Goal: Task Accomplishment & Management: Manage account settings

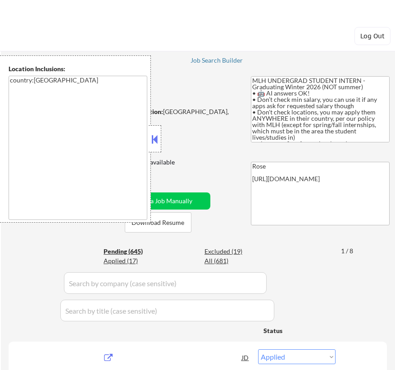
select select ""applied""
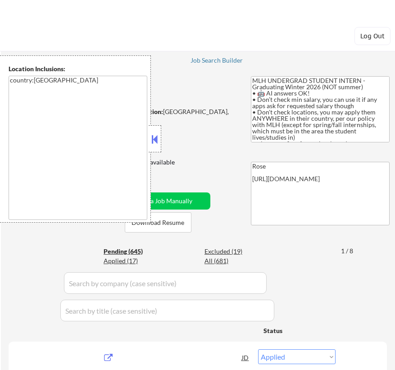
select select ""applied""
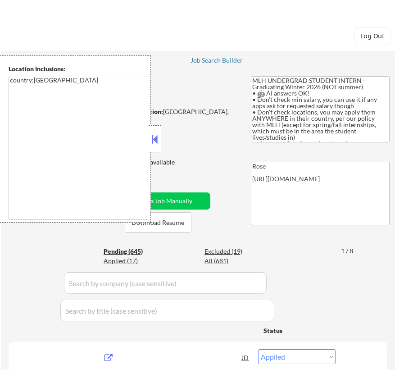
select select ""applied""
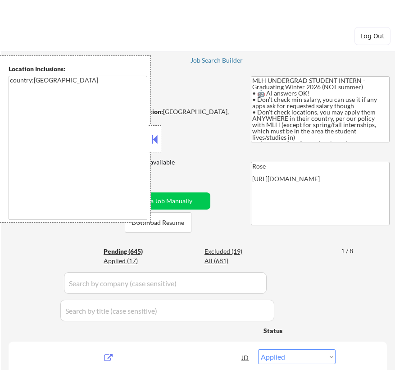
select select ""applied""
select select ""excluded__expired_""
select select ""excluded__bad_match_""
select select ""excluded__expired_""
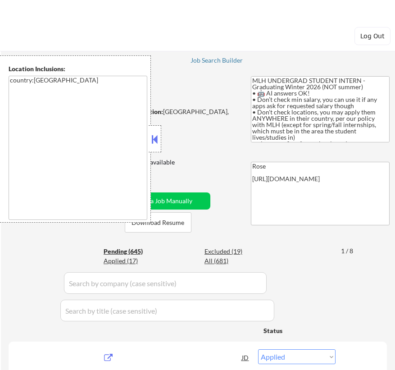
select select ""excluded__bad_match_""
select select ""pending""
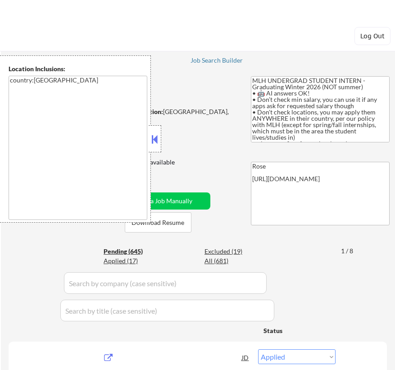
select select ""pending""
select select ""excluded__bad_match_""
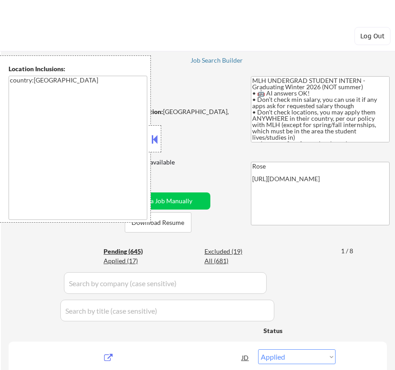
select select ""excluded__bad_match_""
select select ""pending""
select select ""excluded__expired_""
select select ""pending""
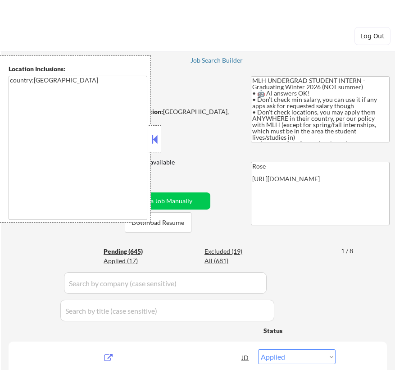
select select ""pending""
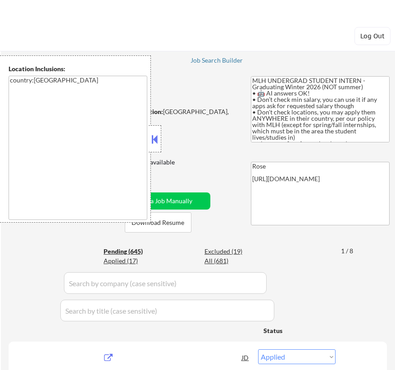
select select ""pending""
select select ""excluded__bad_match_""
select select ""pending""
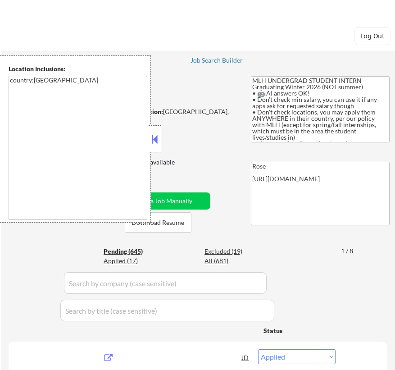
select select ""pending""
select select ""excluded__expired_""
select select ""excluded""
select select ""pending""
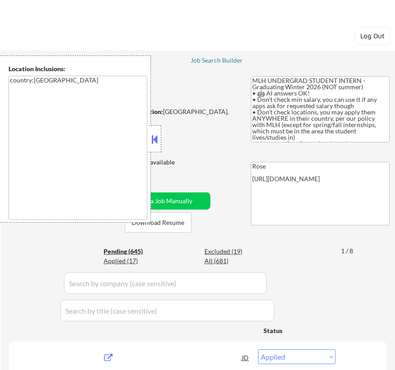
select select ""pending""
select select ""excluded__bad_match_""
select select ""pending""
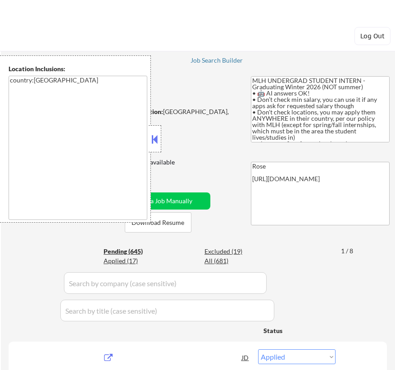
select select ""pending""
select select ""excluded__bad_match_""
select select ""pending""
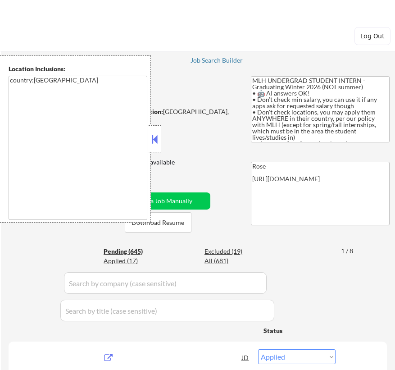
select select ""pending""
select select ""excluded__bad_match_""
select select ""excluded__expired_""
select select ""pending""
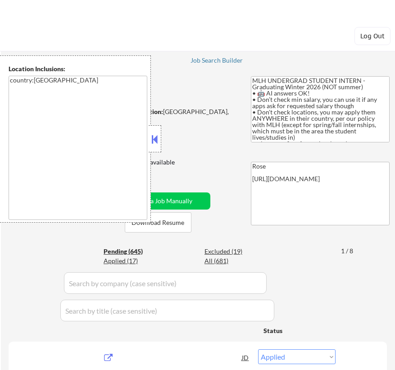
select select ""pending""
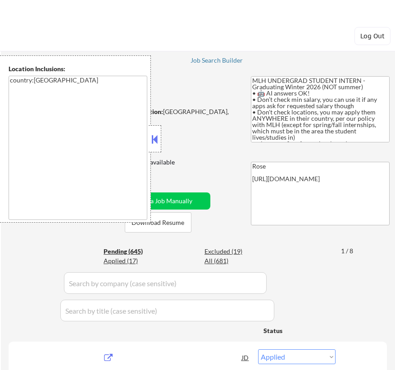
select select ""pending""
select select ""excluded__bad_match_""
select select ""pending""
select select ""excluded__bad_match_""
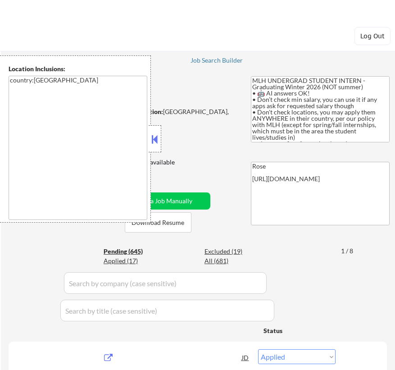
select select ""pending""
select select ""excluded__bad_match_""
select select ""pending""
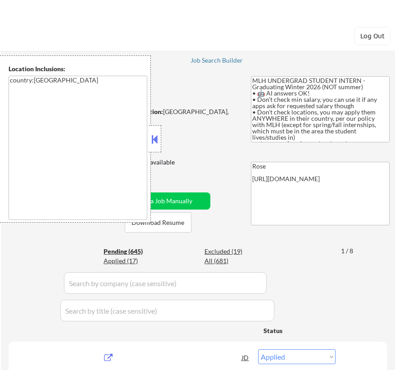
select select ""pending""
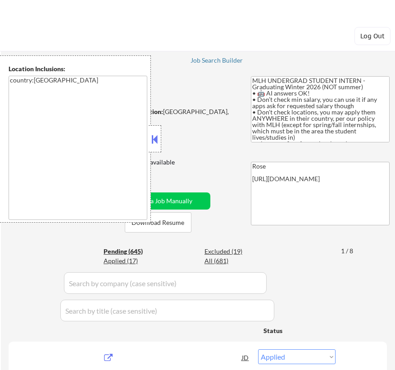
select select ""pending""
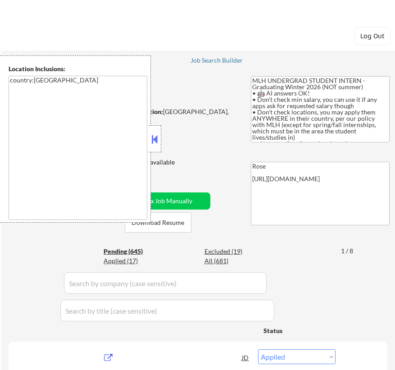
select select ""pending""
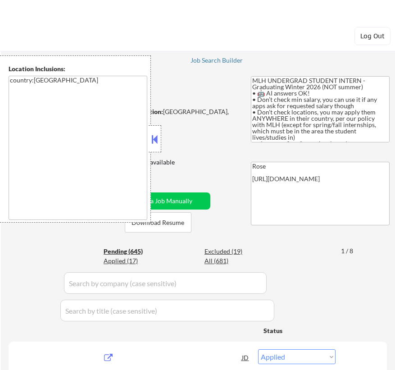
select select ""pending""
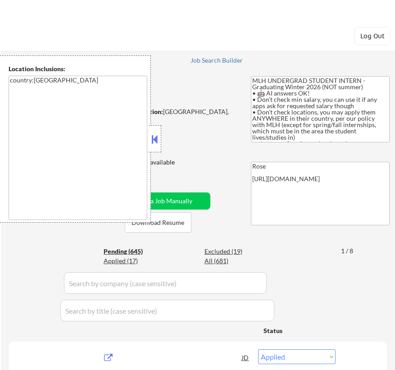
select select ""pending""
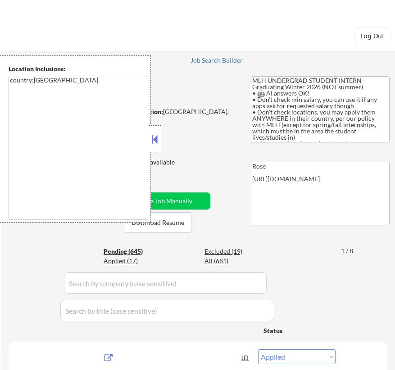
select select ""pending""
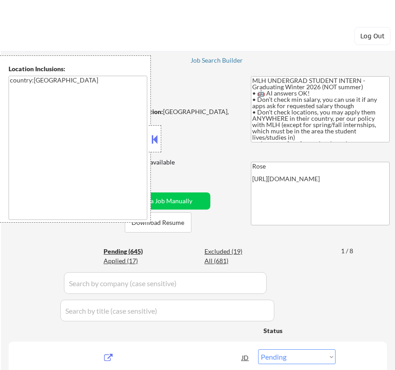
select select ""pending""
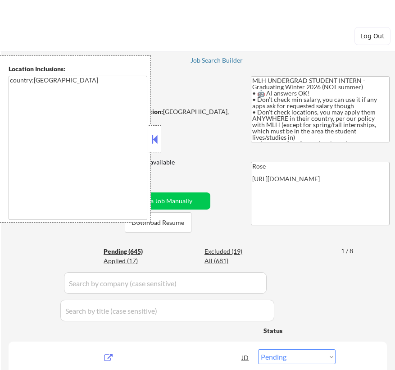
select select ""pending""
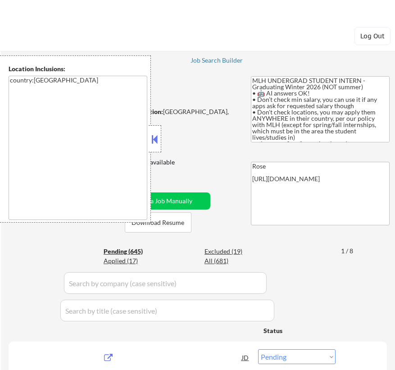
select select ""pending""
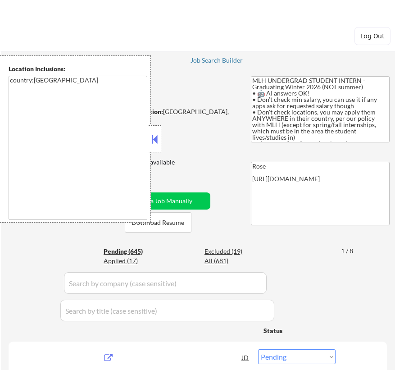
select select ""pending""
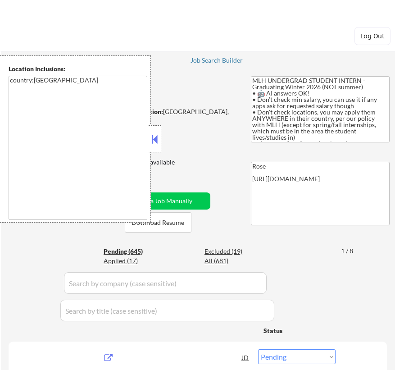
select select ""pending""
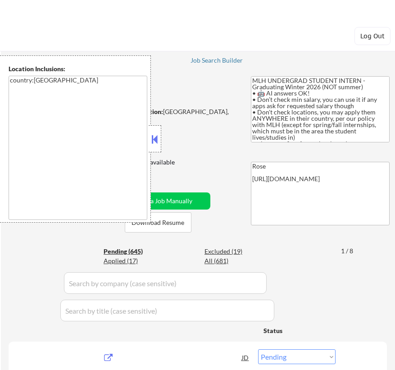
select select ""pending""
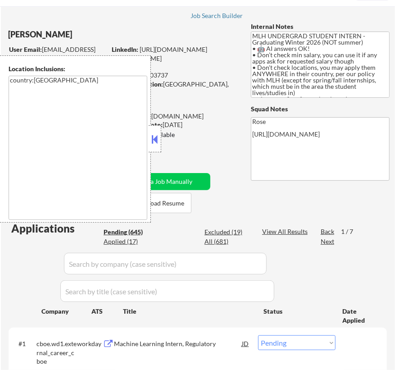
scroll to position [82, 0]
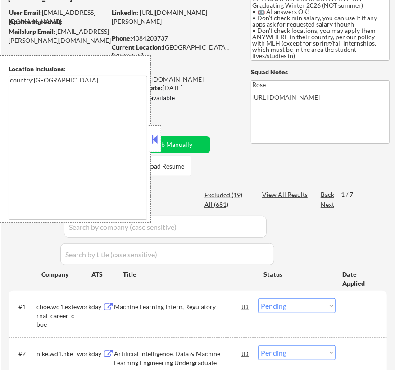
click at [157, 141] on button at bounding box center [155, 139] width 10 height 14
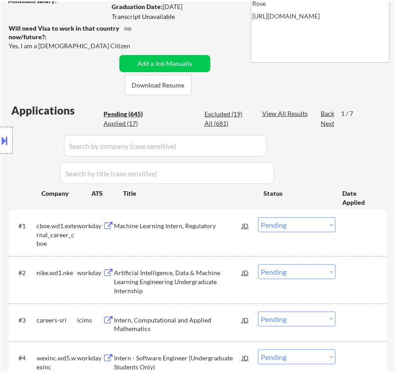
scroll to position [204, 0]
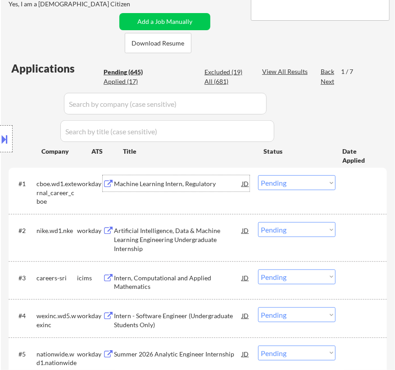
click at [212, 182] on div "Machine Learning Intern, Regulatory" at bounding box center [178, 183] width 128 height 9
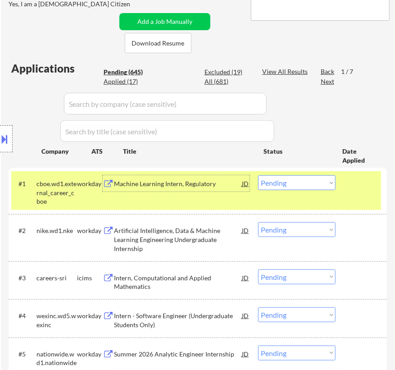
click at [324, 183] on select "Choose an option... Pending Applied Excluded (Questions) Excluded (Expired) Exc…" at bounding box center [296, 182] width 77 height 15
click at [258, 175] on select "Choose an option... Pending Applied Excluded (Questions) Excluded (Expired) Exc…" at bounding box center [296, 182] width 77 height 15
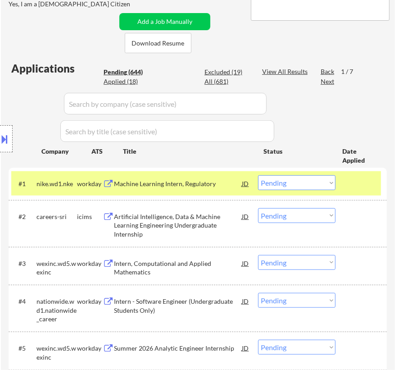
click at [218, 189] on div "Machine Learning Intern, Regulatory" at bounding box center [178, 183] width 128 height 16
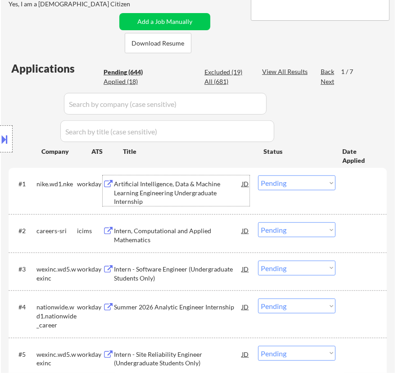
click at [279, 183] on select "Choose an option... Pending Applied Excluded (Questions) Excluded (Expired) Exc…" at bounding box center [296, 182] width 77 height 15
click at [258, 175] on select "Choose an option... Pending Applied Excluded (Questions) Excluded (Expired) Exc…" at bounding box center [296, 182] width 77 height 15
select select ""pending""
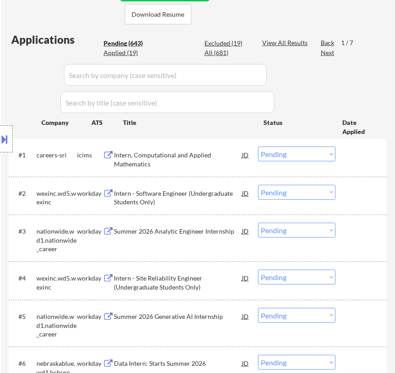
scroll to position [245, 0]
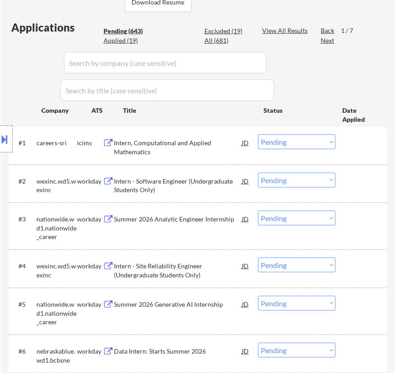
click at [207, 178] on div "Intern - Software Engineer (Undergraduate Students Only)" at bounding box center [178, 186] width 128 height 18
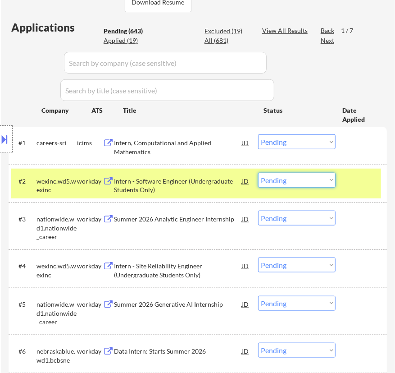
drag, startPoint x: 274, startPoint y: 179, endPoint x: 279, endPoint y: 180, distance: 5.0
click at [274, 179] on select "Choose an option... Pending Applied Excluded (Questions) Excluded (Expired) Exc…" at bounding box center [296, 180] width 77 height 15
click at [258, 173] on select "Choose an option... Pending Applied Excluded (Questions) Excluded (Expired) Exc…" at bounding box center [296, 180] width 77 height 15
select select ""pending""
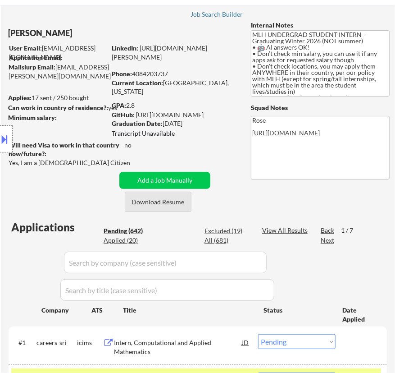
scroll to position [82, 0]
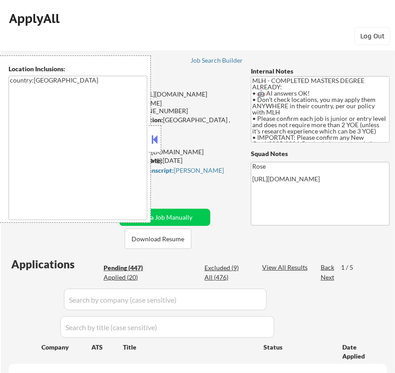
select select ""pending""
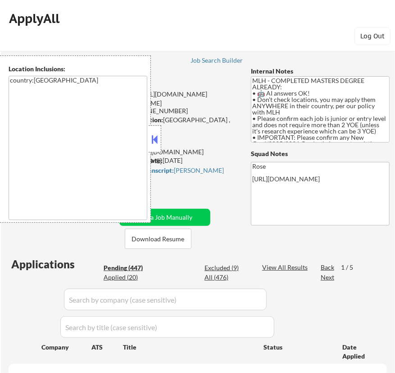
select select ""pending""
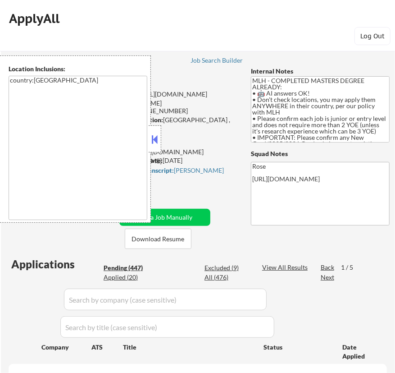
select select ""pending""
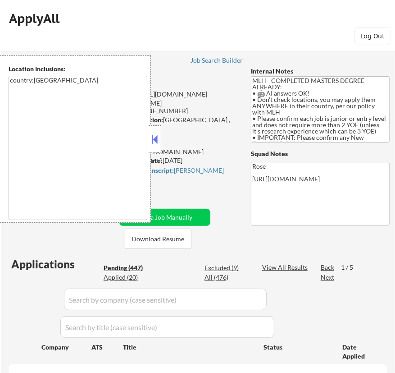
select select ""pending""
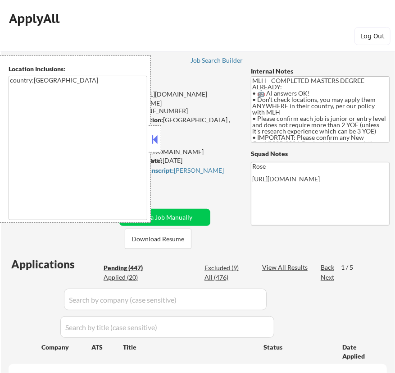
select select ""pending""
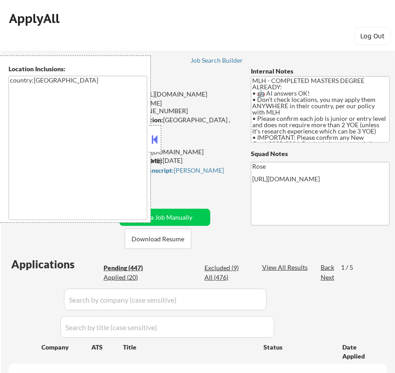
select select ""pending""
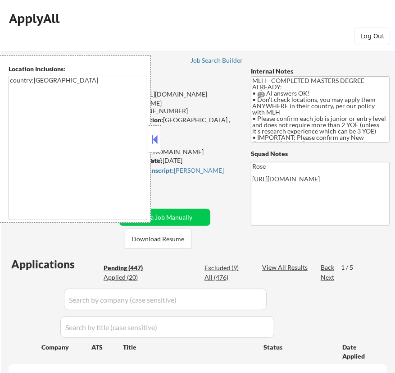
select select ""pending""
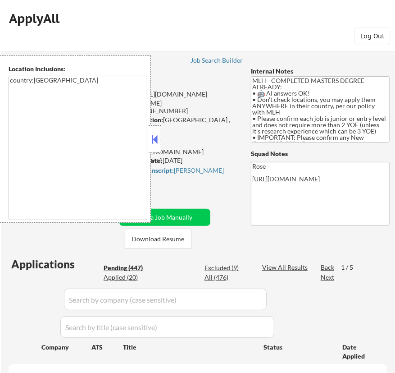
select select ""pending""
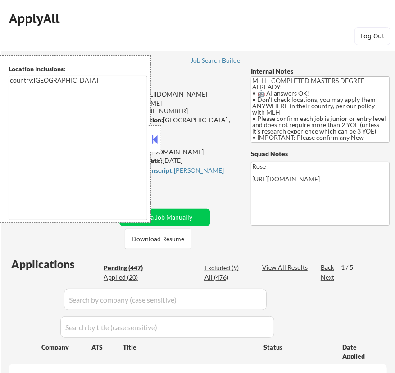
select select ""pending""
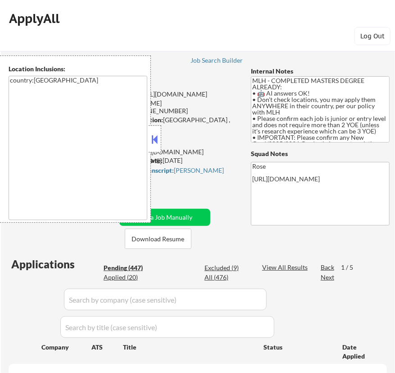
select select ""pending""
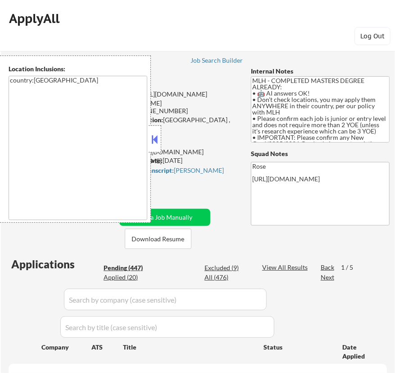
select select ""pending""
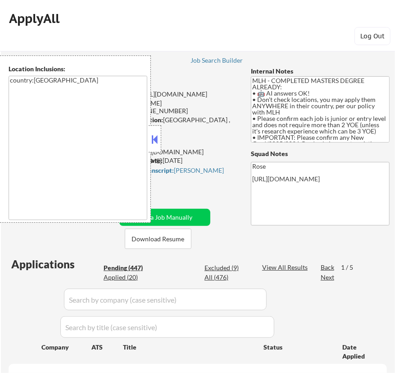
select select ""pending""
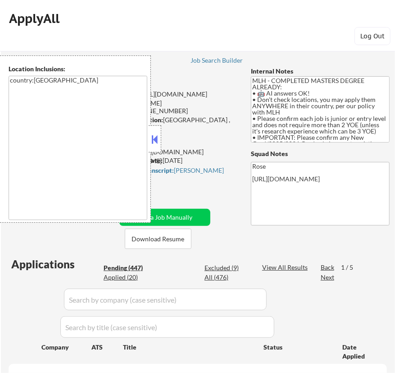
select select ""pending""
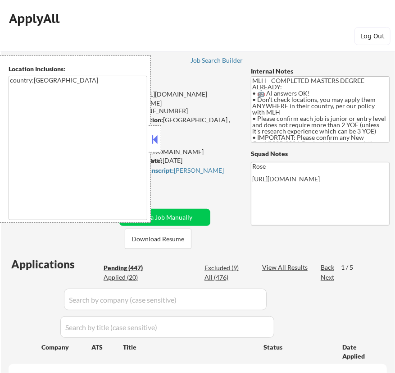
select select ""pending""
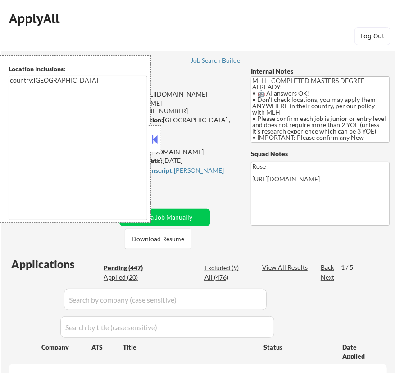
select select ""pending""
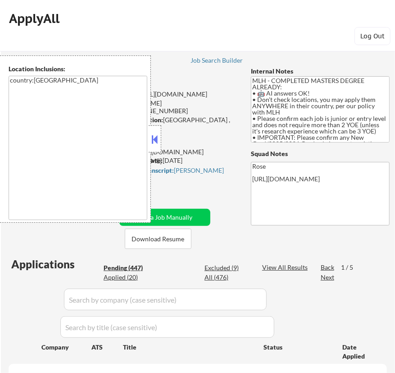
select select ""pending""
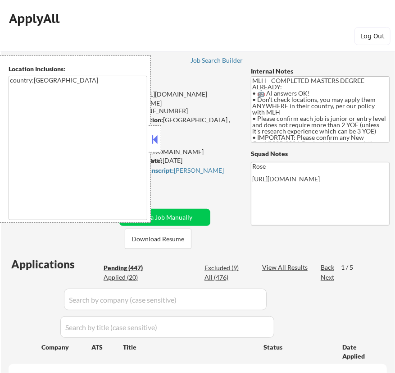
select select ""pending""
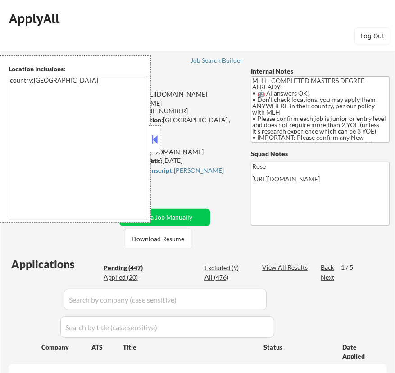
select select ""pending""
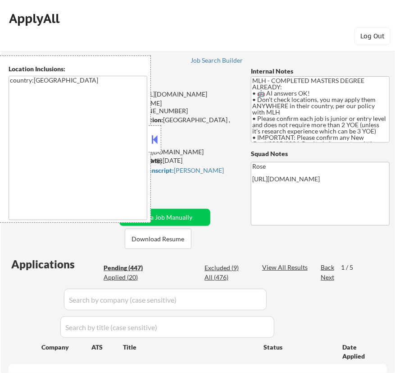
select select ""pending""
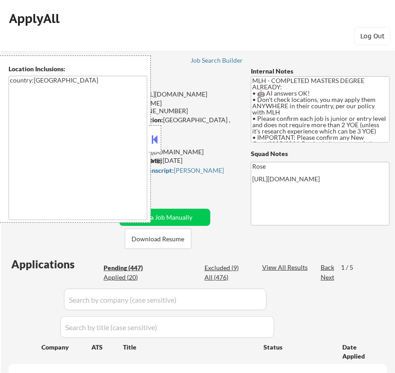
select select ""pending""
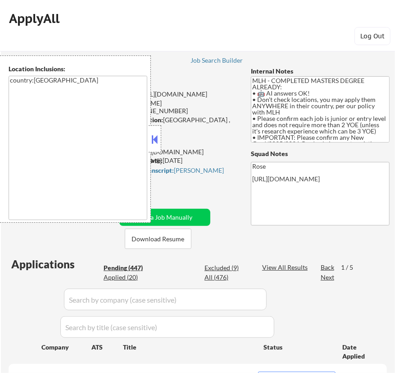
click at [154, 138] on button at bounding box center [155, 139] width 10 height 14
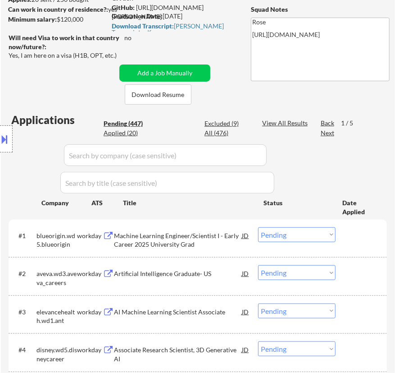
scroll to position [164, 0]
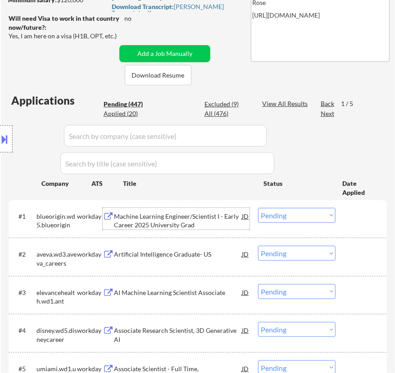
click at [189, 218] on div "Machine Learning Engineer/Scientist I - Early Career 2025 University Grad" at bounding box center [178, 221] width 128 height 18
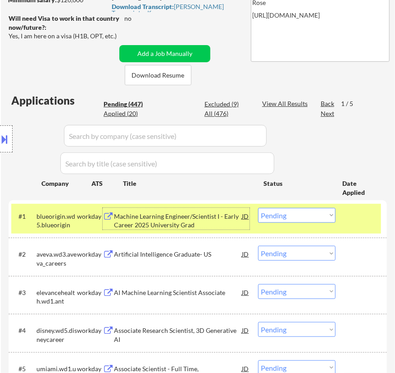
click at [288, 216] on select "Choose an option... Pending Applied Excluded (Questions) Excluded (Expired) Exc…" at bounding box center [296, 215] width 77 height 15
click at [258, 208] on select "Choose an option... Pending Applied Excluded (Questions) Excluded (Expired) Exc…" at bounding box center [296, 215] width 77 height 15
select select ""pending""
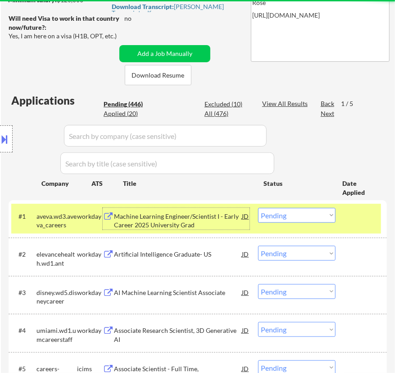
click at [184, 226] on div "Machine Learning Engineer/Scientist I - Early Career 2025 University Grad" at bounding box center [178, 221] width 128 height 18
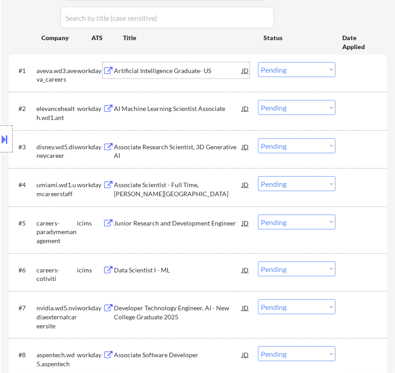
scroll to position [327, 0]
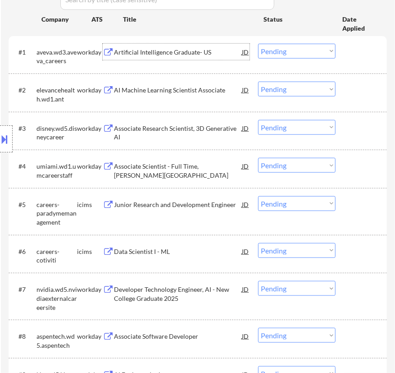
click at [195, 92] on div "AI Machine Learning Scientist Associate" at bounding box center [178, 90] width 128 height 9
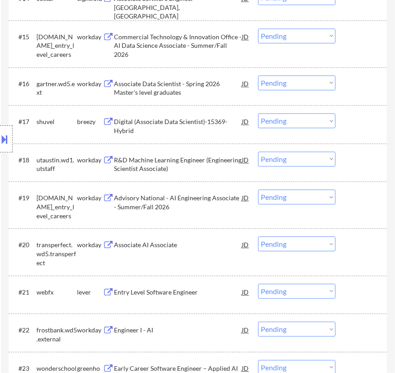
scroll to position [901, 0]
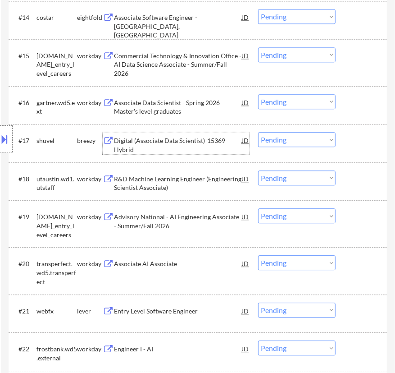
click at [182, 138] on div "Digital (Associate Data Scientist)-15369-Hybrid" at bounding box center [178, 145] width 128 height 18
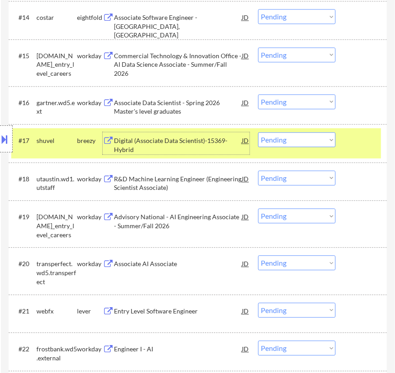
click at [302, 142] on select "Choose an option... Pending Applied Excluded (Questions) Excluded (Expired) Exc…" at bounding box center [296, 139] width 77 height 15
click at [258, 132] on select "Choose an option... Pending Applied Excluded (Questions) Excluded (Expired) Exc…" at bounding box center [296, 139] width 77 height 15
select select ""pending""
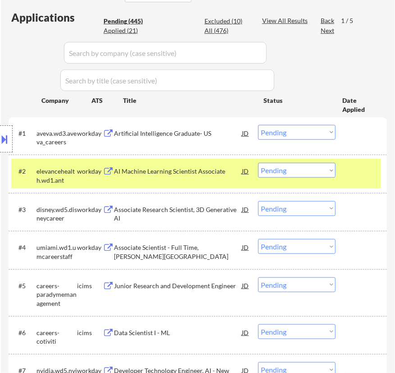
scroll to position [245, 0]
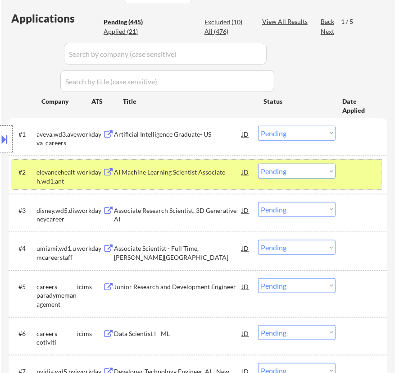
click at [350, 170] on div at bounding box center [362, 172] width 27 height 16
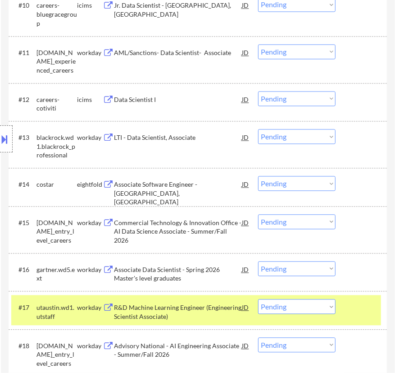
scroll to position [819, 0]
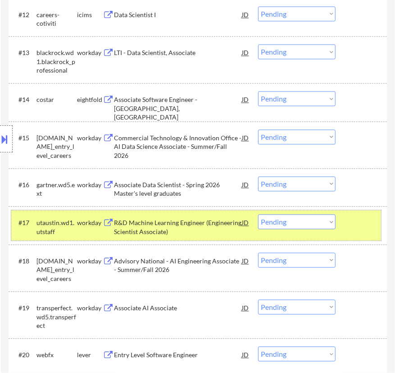
click at [356, 223] on div at bounding box center [362, 222] width 27 height 16
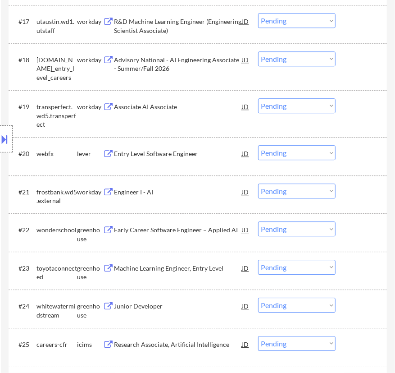
scroll to position [1023, 0]
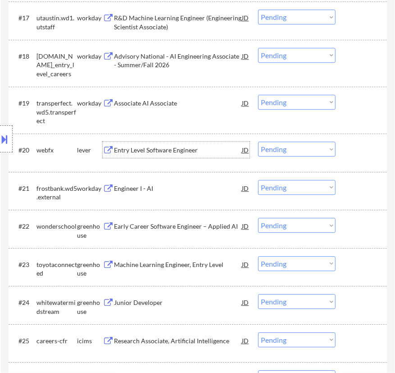
click at [209, 146] on div "Entry Level Software Engineer" at bounding box center [178, 149] width 128 height 9
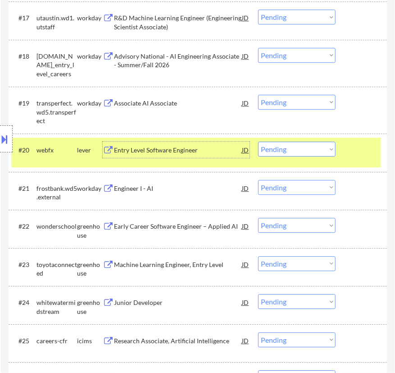
click at [312, 149] on select "Choose an option... Pending Applied Excluded (Questions) Excluded (Expired) Exc…" at bounding box center [296, 148] width 77 height 15
click at [258, 141] on select "Choose an option... Pending Applied Excluded (Questions) Excluded (Expired) Exc…" at bounding box center [296, 148] width 77 height 15
select select ""pending""
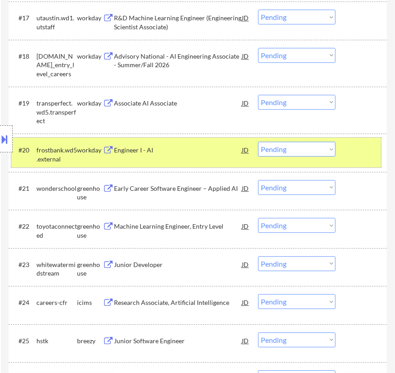
click at [350, 148] on div at bounding box center [362, 149] width 27 height 16
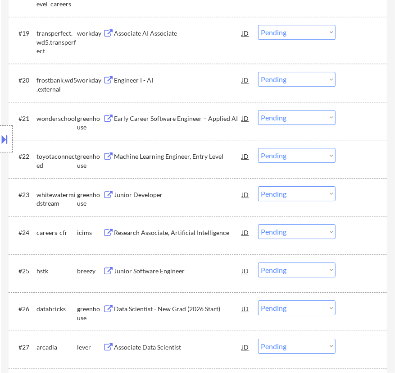
scroll to position [1105, 0]
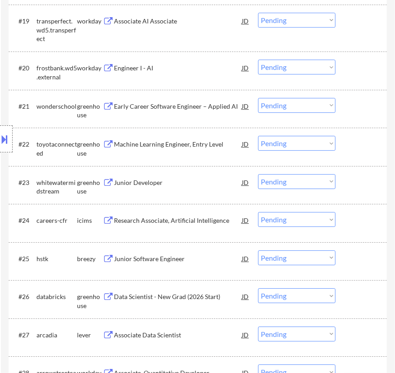
click at [213, 109] on div "Early Career Software Engineer – Applied AI" at bounding box center [178, 106] width 128 height 9
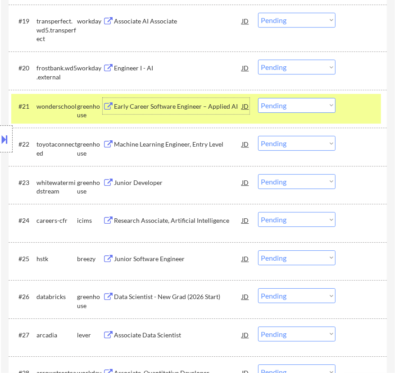
click at [293, 108] on select "Choose an option... Pending Applied Excluded (Questions) Excluded (Expired) Exc…" at bounding box center [296, 105] width 77 height 15
click at [258, 98] on select "Choose an option... Pending Applied Excluded (Questions) Excluded (Expired) Exc…" at bounding box center [296, 105] width 77 height 15
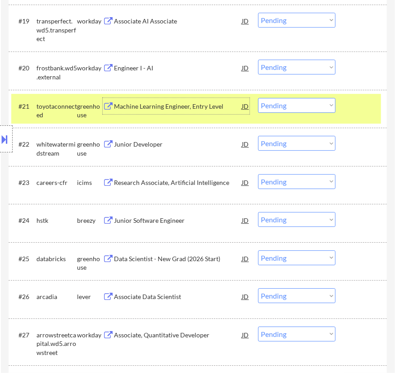
click at [217, 107] on div "Machine Learning Engineer, Entry Level" at bounding box center [178, 106] width 128 height 9
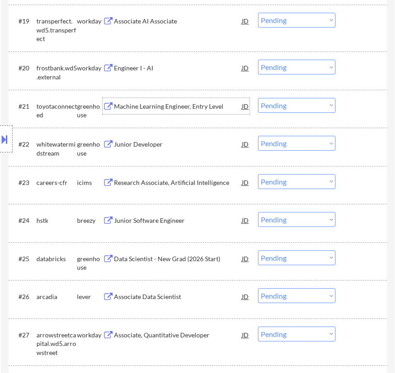
click at [291, 104] on select "Choose an option... Pending Applied Excluded (Questions) Excluded (Expired) Exc…" at bounding box center [296, 105] width 77 height 15
click at [258, 98] on select "Choose an option... Pending Applied Excluded (Questions) Excluded (Expired) Exc…" at bounding box center [296, 105] width 77 height 15
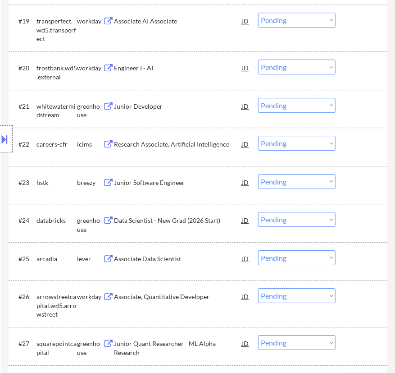
click at [191, 114] on div "#21 whitewatermidstream greenhouse Junior Developer JD Choose an option... Pend…" at bounding box center [196, 109] width 370 height 30
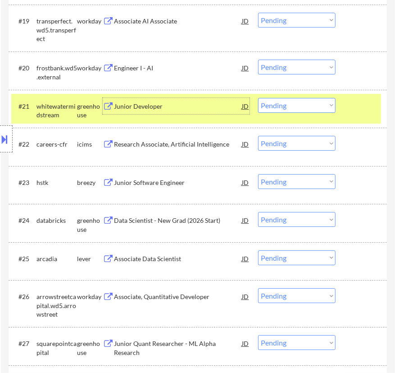
click at [191, 112] on div "Junior Developer" at bounding box center [178, 106] width 128 height 16
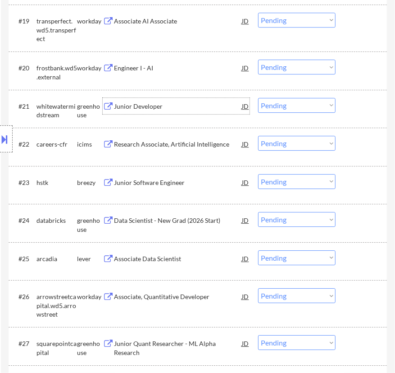
drag, startPoint x: 315, startPoint y: 104, endPoint x: 315, endPoint y: 109, distance: 5.0
click at [315, 104] on select "Choose an option... Pending Applied Excluded (Questions) Excluded (Expired) Exc…" at bounding box center [296, 105] width 77 height 15
click at [258, 98] on select "Choose an option... Pending Applied Excluded (Questions) Excluded (Expired) Exc…" at bounding box center [296, 105] width 77 height 15
select select ""pending""
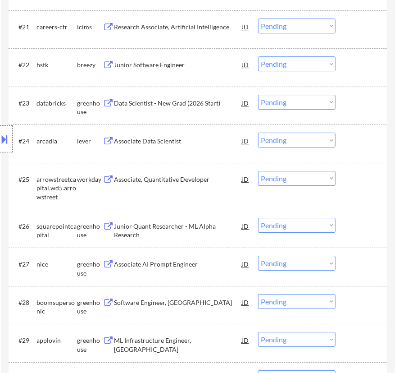
scroll to position [1187, 0]
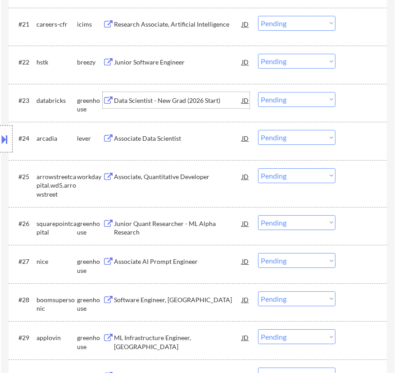
click at [196, 104] on div "Data Scientist - New Grad (2026 Start)" at bounding box center [178, 100] width 128 height 9
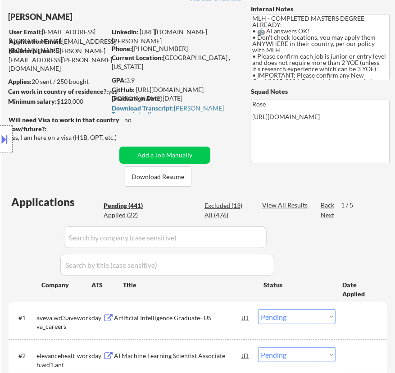
scroll to position [82, 0]
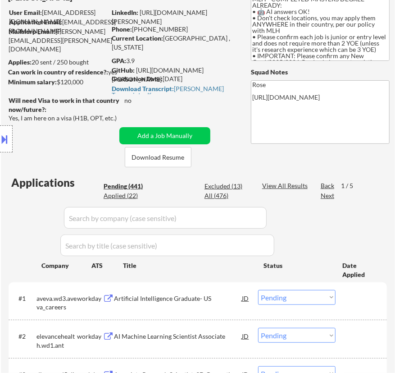
click at [162, 87] on strong "Download Transcript:" at bounding box center [143, 89] width 62 height 8
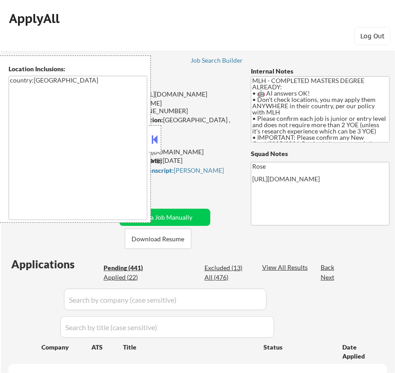
click at [159, 135] on button at bounding box center [155, 139] width 10 height 14
select select ""pending""
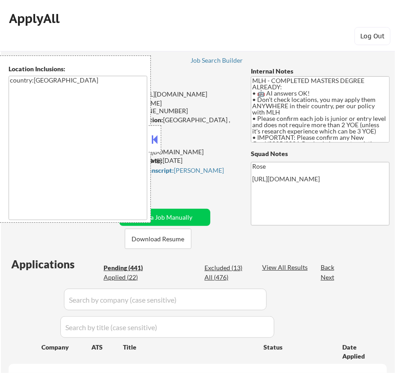
select select ""pending""
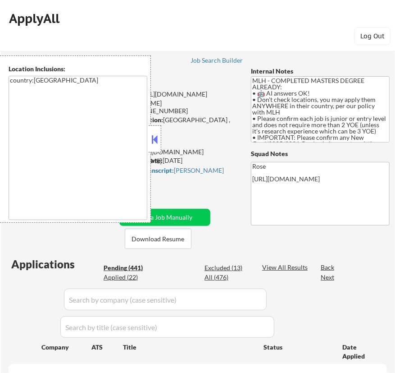
select select ""pending""
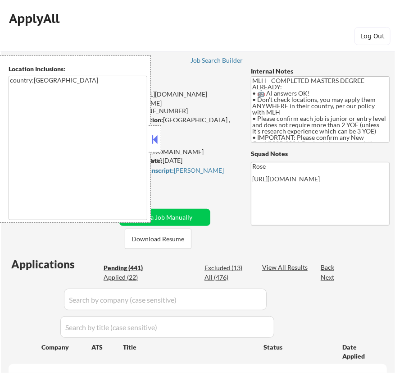
select select ""pending""
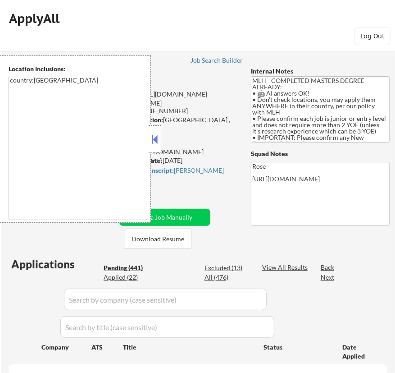
select select ""pending""
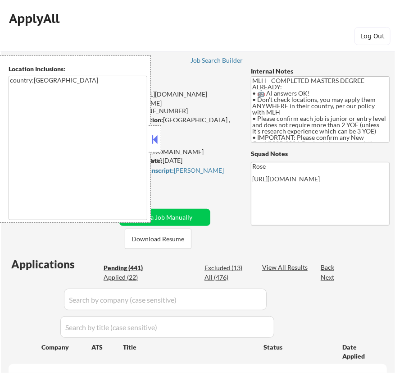
select select ""pending""
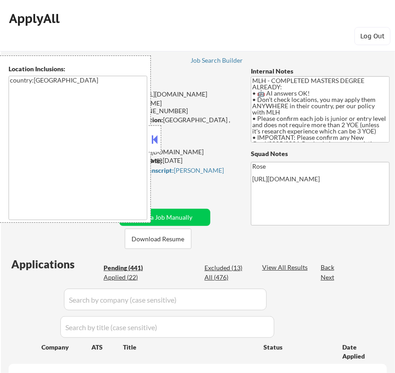
select select ""pending""
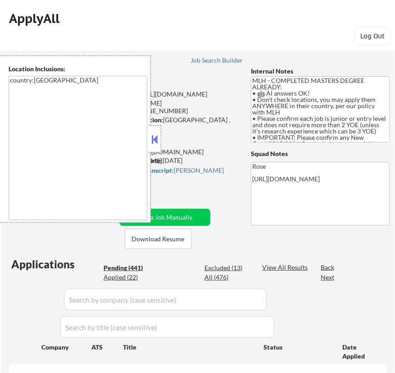
select select ""pending""
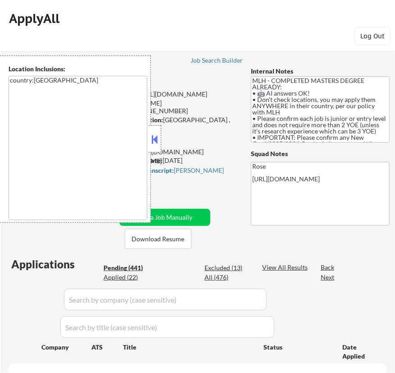
select select ""pending""
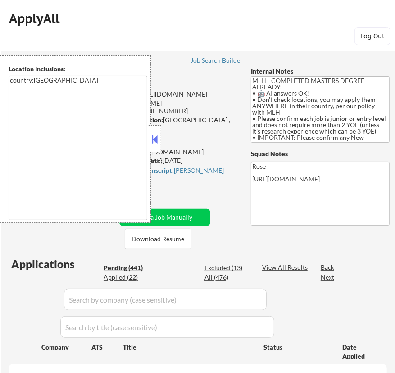
select select ""pending""
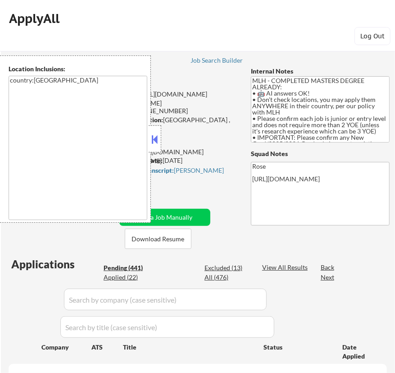
select select ""pending""
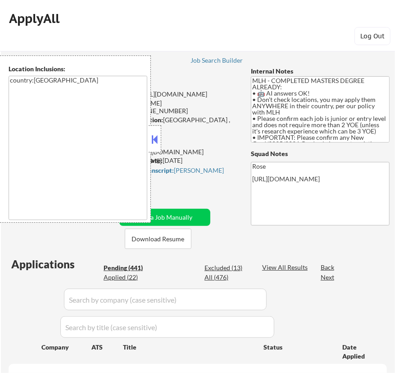
select select ""pending""
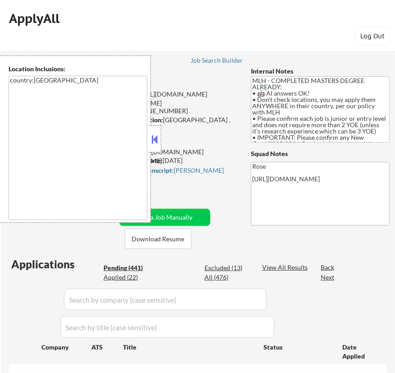
select select ""pending""
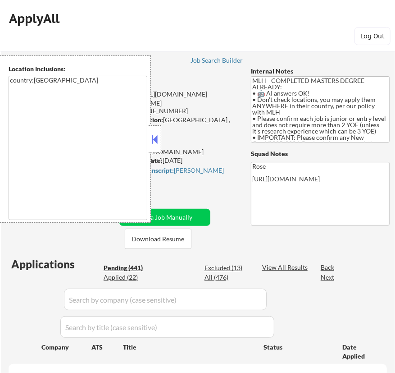
select select ""pending""
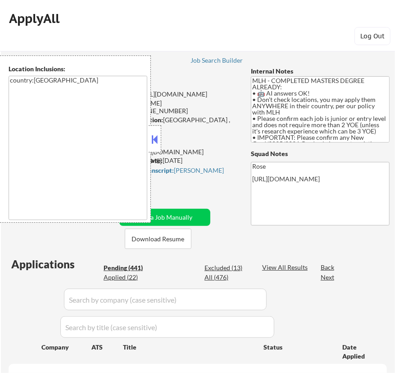
select select ""pending""
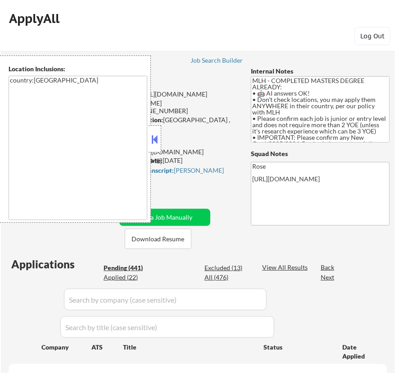
select select ""pending""
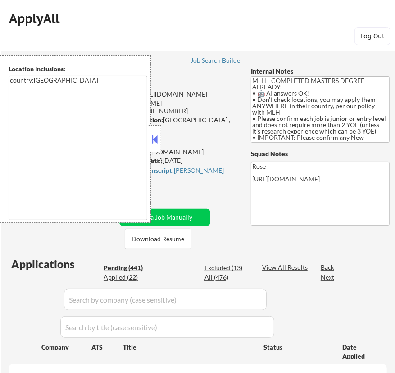
select select ""pending""
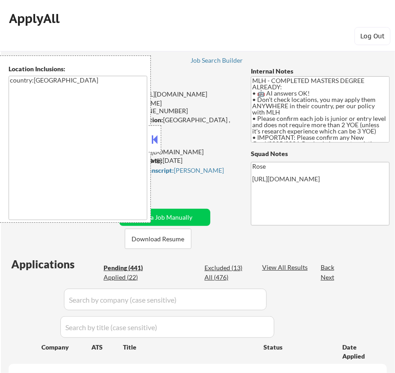
select select ""pending""
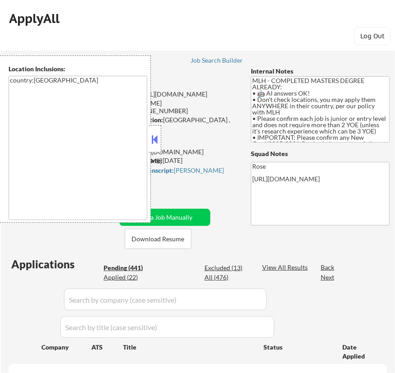
select select ""pending""
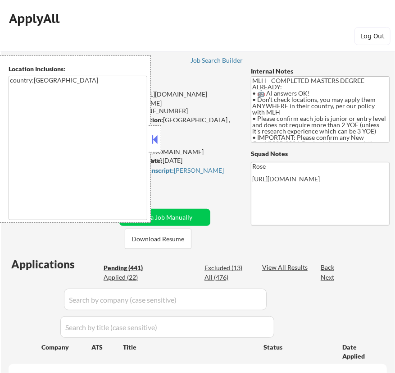
select select ""pending""
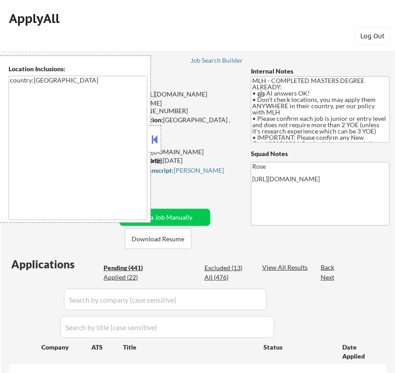
select select ""pending""
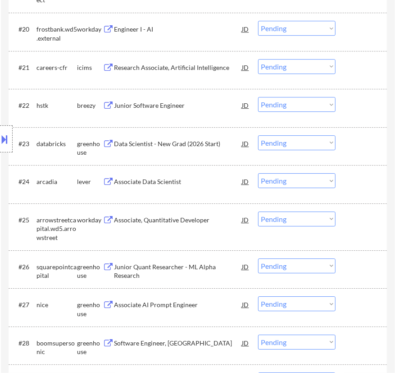
scroll to position [1146, 0]
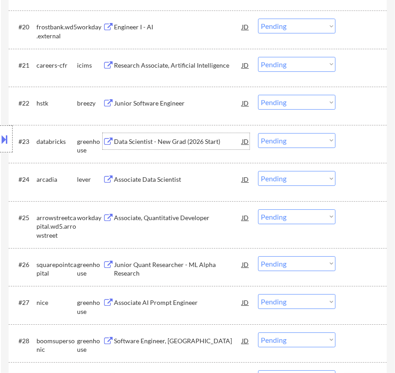
click at [223, 140] on div "Data Scientist - New Grad (2026 Start)" at bounding box center [178, 141] width 128 height 9
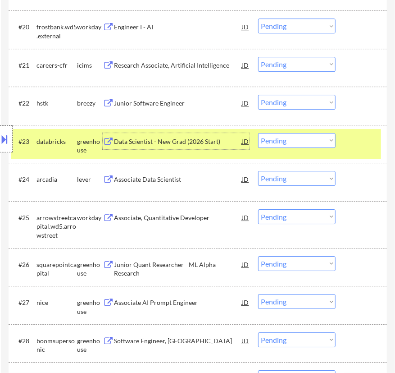
click at [286, 139] on select "Choose an option... Pending Applied Excluded (Questions) Excluded (Expired) Exc…" at bounding box center [296, 140] width 77 height 15
click at [258, 133] on select "Choose an option... Pending Applied Excluded (Questions) Excluded (Expired) Exc…" at bounding box center [296, 140] width 77 height 15
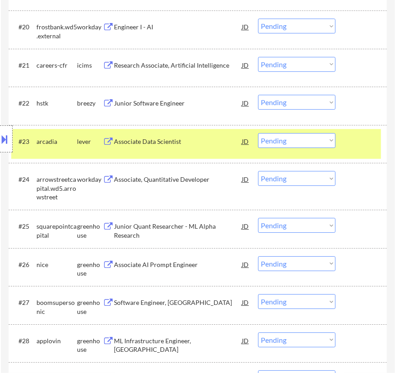
click at [221, 144] on div "Associate Data Scientist" at bounding box center [178, 141] width 128 height 9
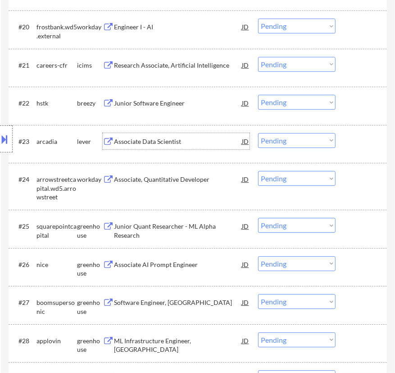
click at [312, 141] on select "Choose an option... Pending Applied Excluded (Questions) Excluded (Expired) Exc…" at bounding box center [296, 140] width 77 height 15
click at [258, 133] on select "Choose an option... Pending Applied Excluded (Questions) Excluded (Expired) Exc…" at bounding box center [296, 140] width 77 height 15
select select ""pending""
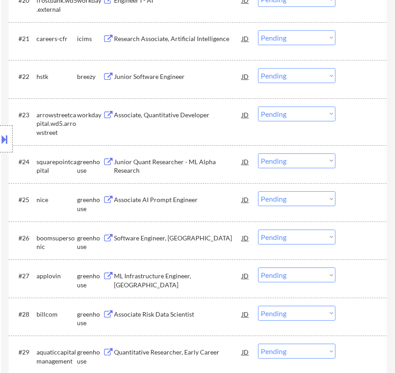
scroll to position [1187, 0]
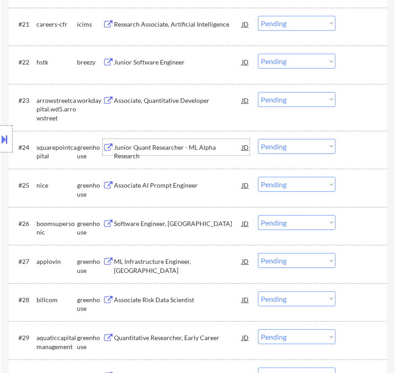
click at [171, 153] on div "Junior Quant Researcher - ML Alpha Research" at bounding box center [178, 147] width 128 height 16
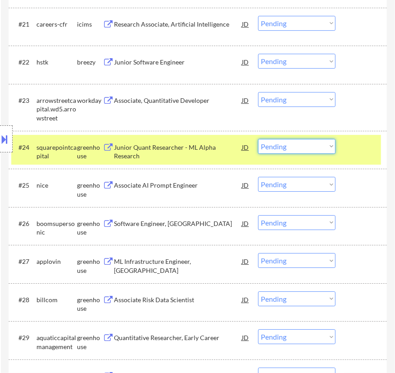
drag, startPoint x: 291, startPoint y: 147, endPoint x: 297, endPoint y: 153, distance: 8.3
click at [291, 147] on select "Choose an option... Pending Applied Excluded (Questions) Excluded (Expired) Exc…" at bounding box center [296, 146] width 77 height 15
click at [258, 139] on select "Choose an option... Pending Applied Excluded (Questions) Excluded (Expired) Exc…" at bounding box center [296, 146] width 77 height 15
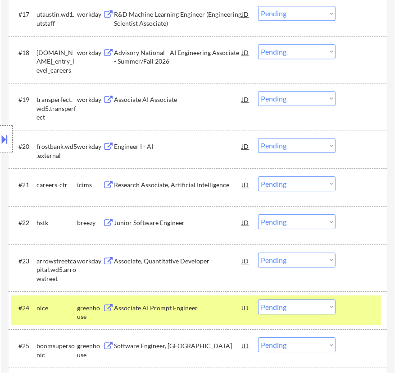
scroll to position [1105, 0]
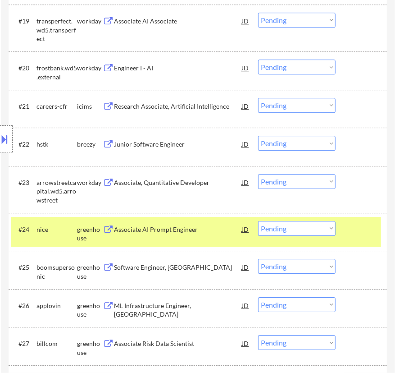
click at [198, 225] on div "Associate AI Prompt Engineer" at bounding box center [178, 229] width 128 height 9
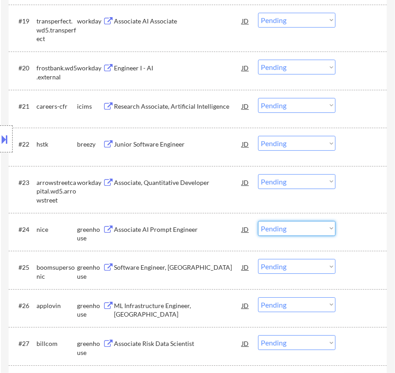
click at [317, 228] on select "Choose an option... Pending Applied Excluded (Questions) Excluded (Expired) Exc…" at bounding box center [296, 228] width 77 height 15
click at [258, 221] on select "Choose an option... Pending Applied Excluded (Questions) Excluded (Expired) Exc…" at bounding box center [296, 228] width 77 height 15
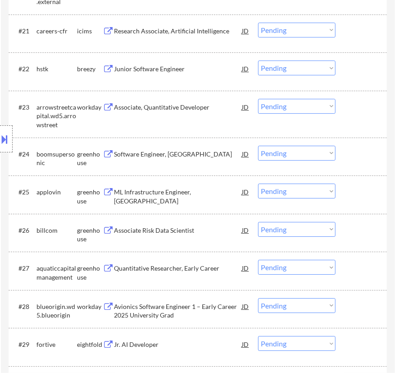
scroll to position [1187, 0]
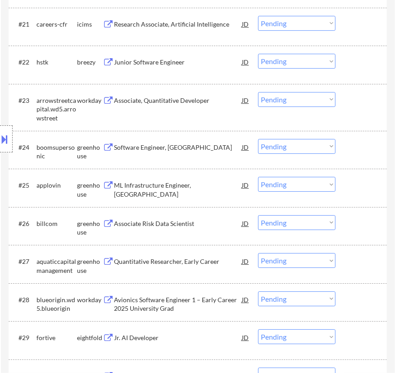
click at [195, 152] on div "Software Engineer, [GEOGRAPHIC_DATA]" at bounding box center [178, 147] width 128 height 16
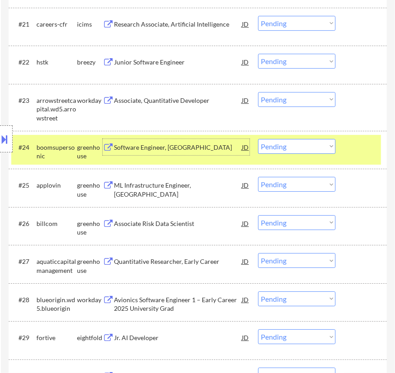
click at [320, 145] on select "Choose an option... Pending Applied Excluded (Questions) Excluded (Expired) Exc…" at bounding box center [296, 146] width 77 height 15
click at [258, 139] on select "Choose an option... Pending Applied Excluded (Questions) Excluded (Expired) Exc…" at bounding box center [296, 146] width 77 height 15
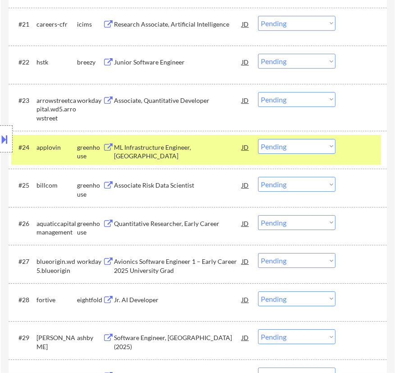
click at [206, 146] on div "ML Infrastructure Engineer, [GEOGRAPHIC_DATA]" at bounding box center [178, 152] width 128 height 18
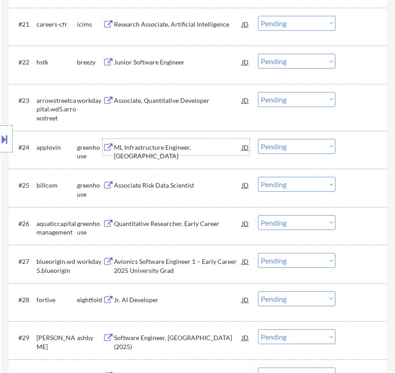
click at [297, 145] on select "Choose an option... Pending Applied Excluded (Questions) Excluded (Expired) Exc…" at bounding box center [296, 146] width 77 height 15
click at [258, 139] on select "Choose an option... Pending Applied Excluded (Questions) Excluded (Expired) Exc…" at bounding box center [296, 146] width 77 height 15
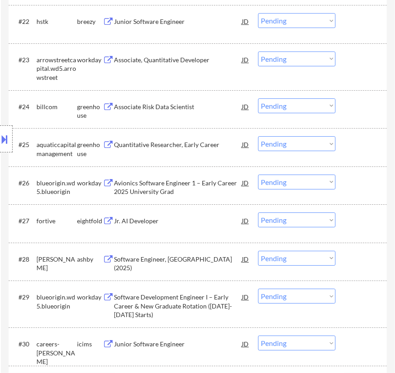
scroll to position [1228, 0]
click at [172, 109] on div "Associate Risk Data Scientist" at bounding box center [178, 106] width 128 height 9
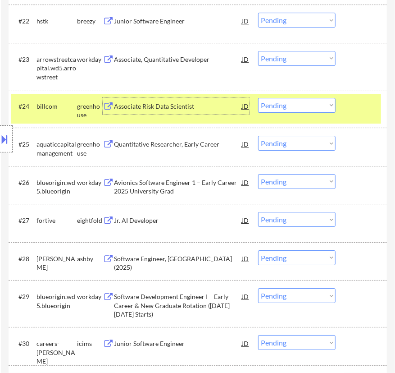
click at [291, 105] on select "Choose an option... Pending Applied Excluded (Questions) Excluded (Expired) Exc…" at bounding box center [296, 105] width 77 height 15
click at [258, 98] on select "Choose an option... Pending Applied Excluded (Questions) Excluded (Expired) Exc…" at bounding box center [296, 105] width 77 height 15
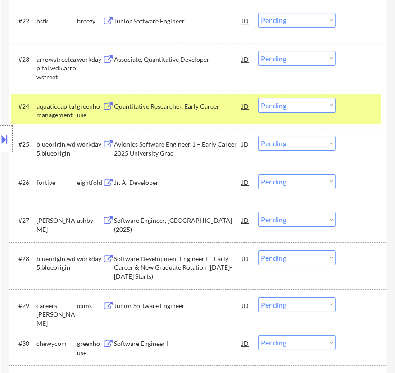
click at [193, 108] on div "Quantitative Researcher, Early Career" at bounding box center [178, 106] width 128 height 9
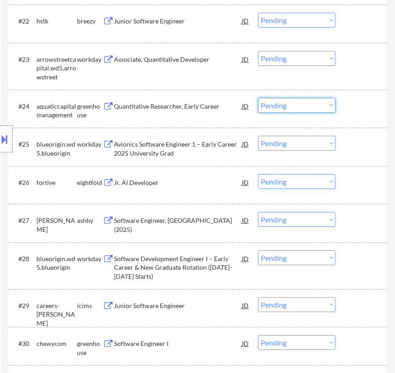
drag, startPoint x: 295, startPoint y: 102, endPoint x: 291, endPoint y: 105, distance: 5.4
click at [295, 103] on select "Choose an option... Pending Applied Excluded (Questions) Excluded (Expired) Exc…" at bounding box center [296, 105] width 77 height 15
click at [258, 98] on select "Choose an option... Pending Applied Excluded (Questions) Excluded (Expired) Exc…" at bounding box center [296, 105] width 77 height 15
select select ""pending""
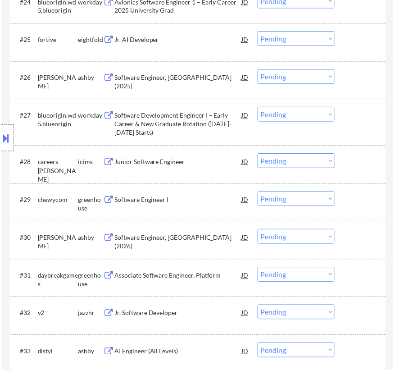
scroll to position [1351, 0]
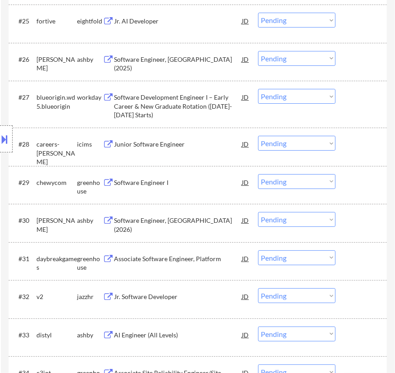
click at [167, 59] on div "Software Engineer, [GEOGRAPHIC_DATA] (2025)" at bounding box center [178, 64] width 128 height 18
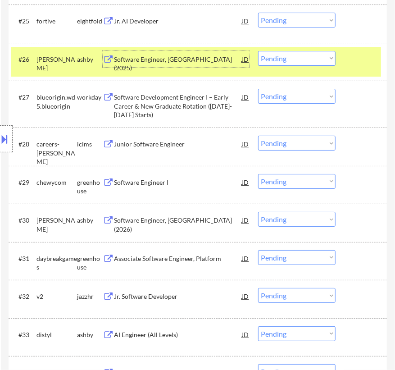
click at [295, 55] on select "Choose an option... Pending Applied Excluded (Questions) Excluded (Expired) Exc…" at bounding box center [296, 58] width 77 height 15
click at [258, 51] on select "Choose an option... Pending Applied Excluded (Questions) Excluded (Expired) Exc…" at bounding box center [296, 58] width 77 height 15
select select ""pending""
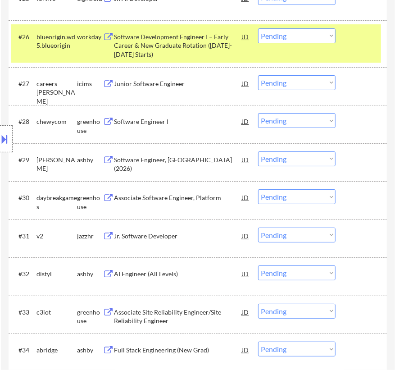
scroll to position [1392, 0]
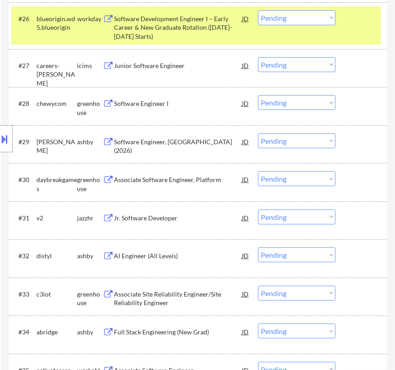
click at [362, 23] on div at bounding box center [362, 18] width 27 height 16
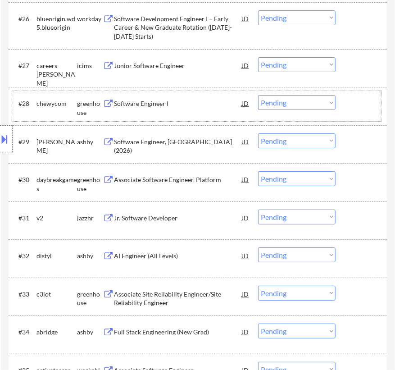
click at [213, 112] on div "#28 chewycom greenhouse Software Engineer I JD Choose an option... Pending Appl…" at bounding box center [196, 106] width 370 height 30
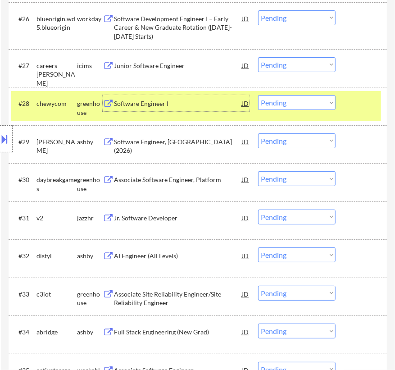
click at [207, 105] on div "Software Engineer I" at bounding box center [178, 103] width 128 height 9
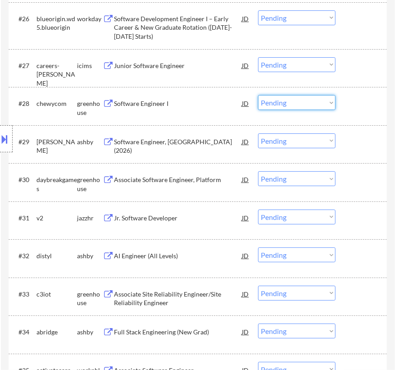
click at [284, 102] on select "Choose an option... Pending Applied Excluded (Questions) Excluded (Expired) Exc…" at bounding box center [296, 102] width 77 height 15
click at [258, 95] on select "Choose an option... Pending Applied Excluded (Questions) Excluded (Expired) Exc…" at bounding box center [296, 102] width 77 height 15
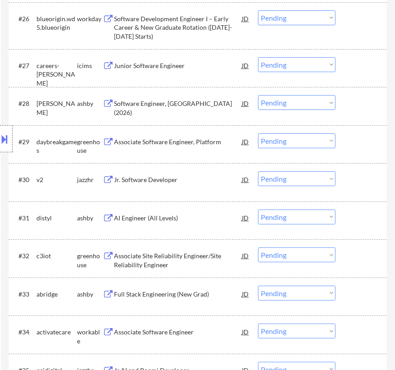
scroll to position [1433, 0]
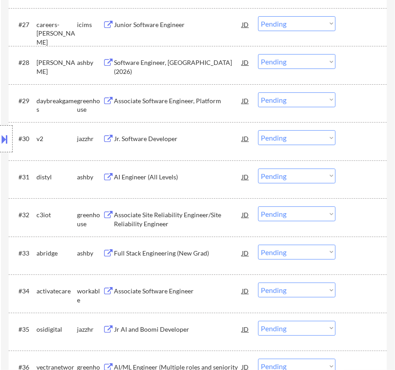
click at [171, 107] on div "Associate Software Engineer, Platform" at bounding box center [178, 100] width 128 height 16
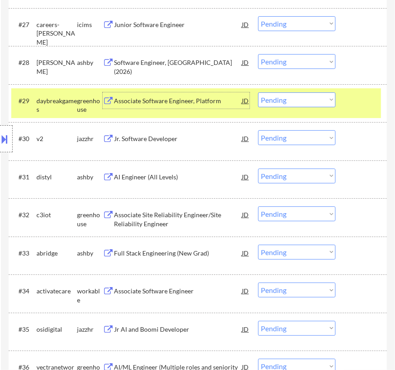
click at [294, 62] on select "Choose an option... Pending Applied Excluded (Questions) Excluded (Expired) Exc…" at bounding box center [296, 61] width 77 height 15
click at [258, 54] on select "Choose an option... Pending Applied Excluded (Questions) Excluded (Expired) Exc…" at bounding box center [296, 61] width 77 height 15
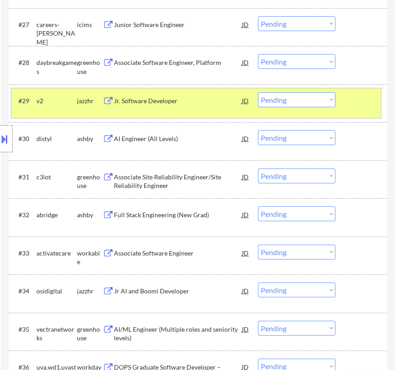
drag, startPoint x: 353, startPoint y: 100, endPoint x: 287, endPoint y: 73, distance: 71.3
click at [353, 99] on div at bounding box center [362, 100] width 27 height 16
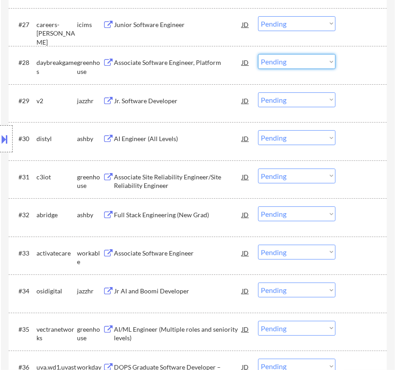
click at [293, 61] on select "Choose an option... Pending Applied Excluded (Questions) Excluded (Expired) Exc…" at bounding box center [296, 61] width 77 height 15
click at [258, 54] on select "Choose an option... Pending Applied Excluded (Questions) Excluded (Expired) Exc…" at bounding box center [296, 61] width 77 height 15
select select ""pending""
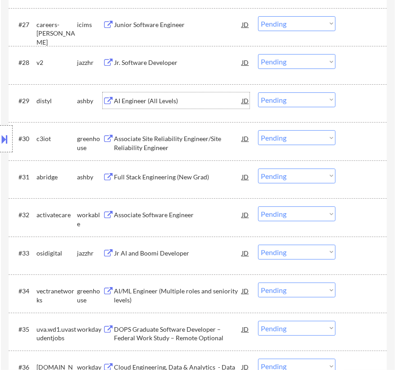
click at [177, 96] on div "AI Engineer (All Levels)" at bounding box center [178, 100] width 128 height 9
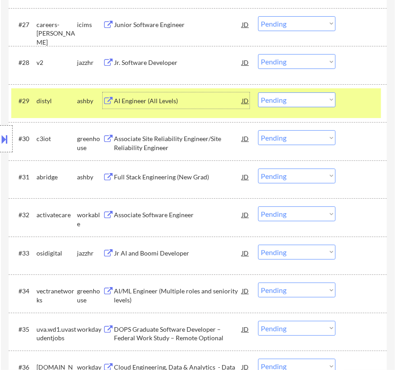
click at [309, 101] on select "Choose an option... Pending Applied Excluded (Questions) Excluded (Expired) Exc…" at bounding box center [296, 99] width 77 height 15
click at [258, 92] on select "Choose an option... Pending Applied Excluded (Questions) Excluded (Expired) Exc…" at bounding box center [296, 99] width 77 height 15
select select ""pending""
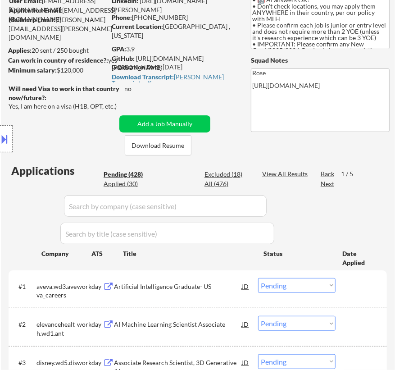
scroll to position [82, 0]
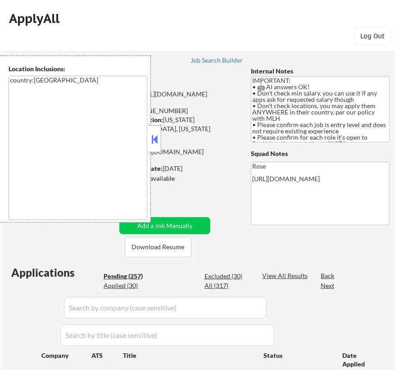
click at [154, 136] on button at bounding box center [155, 139] width 10 height 14
select select ""pending""
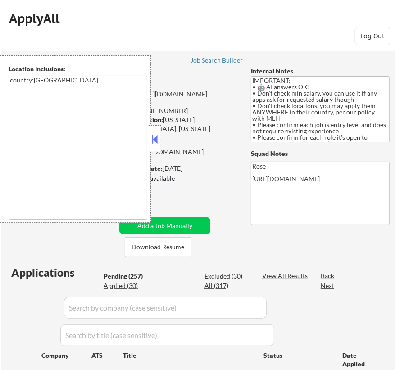
select select ""pending""
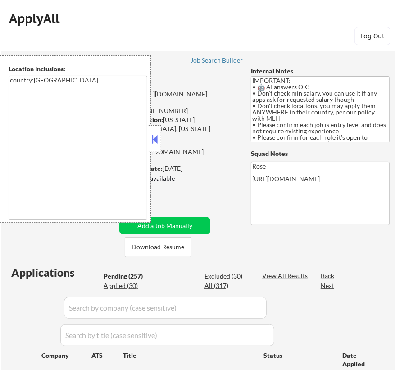
select select ""pending""
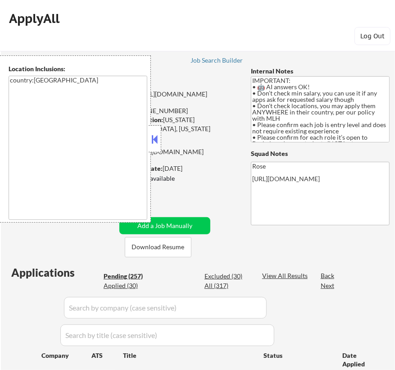
select select ""pending""
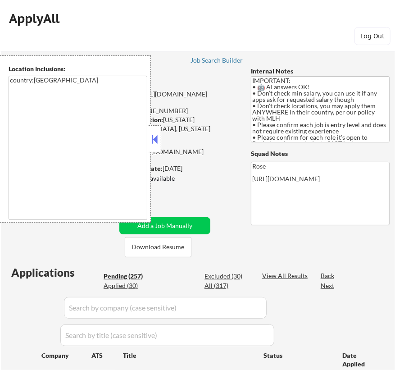
select select ""pending""
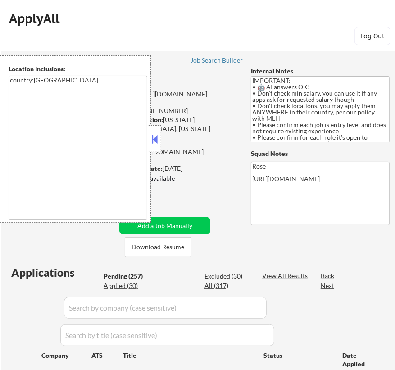
select select ""pending""
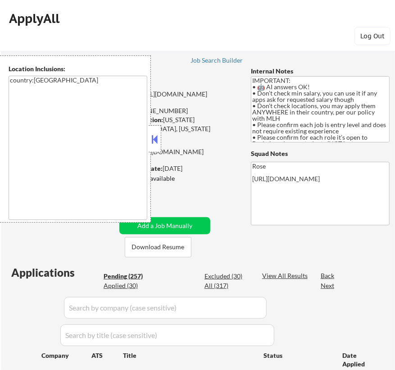
select select ""pending""
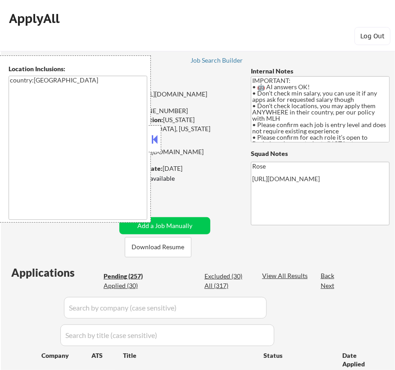
select select ""pending""
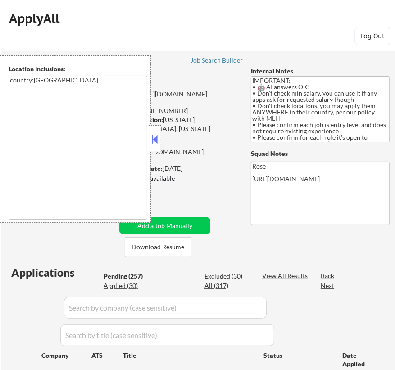
select select ""pending""
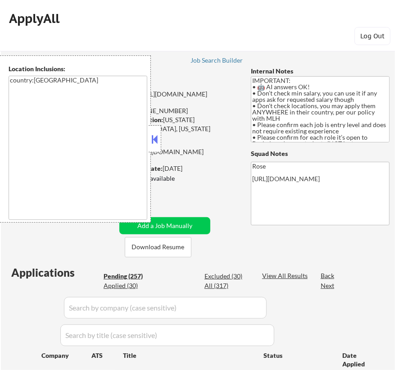
select select ""pending""
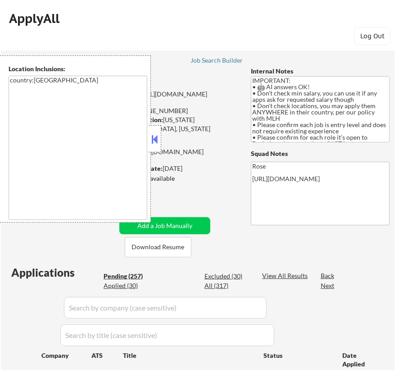
select select ""pending""
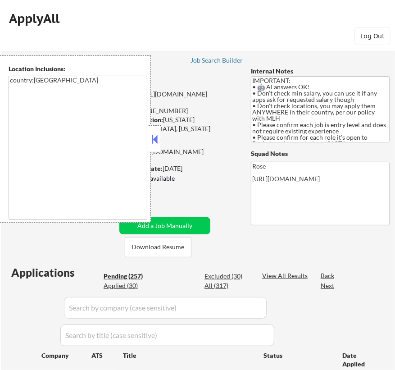
select select ""pending""
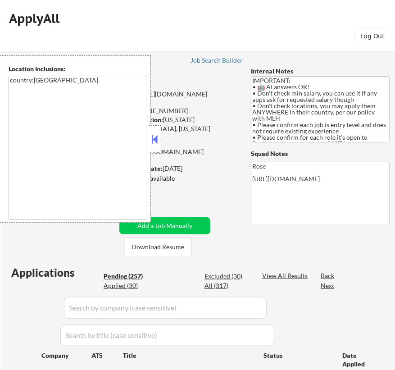
select select ""pending""
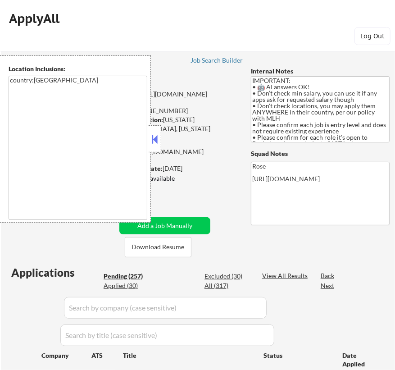
select select ""pending""
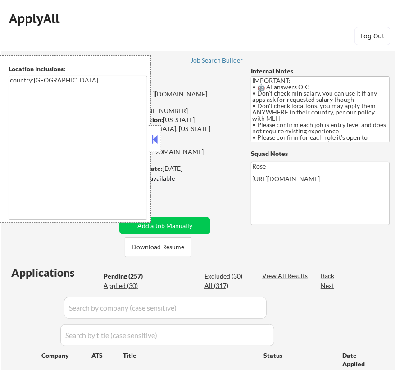
select select ""pending""
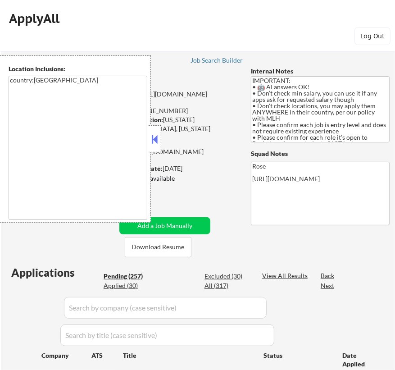
select select ""pending""
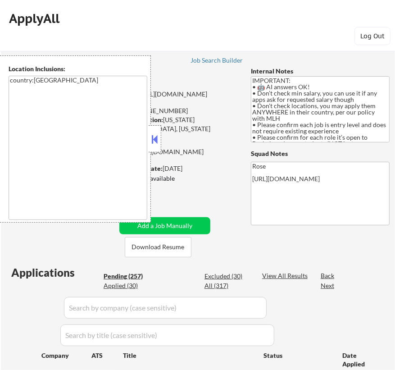
select select ""pending""
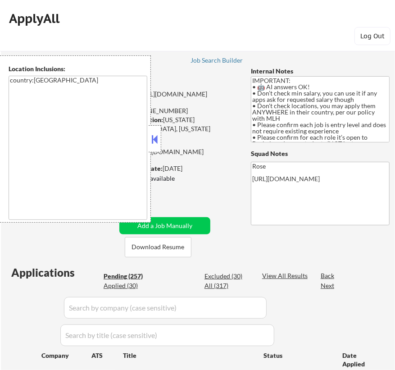
select select ""pending""
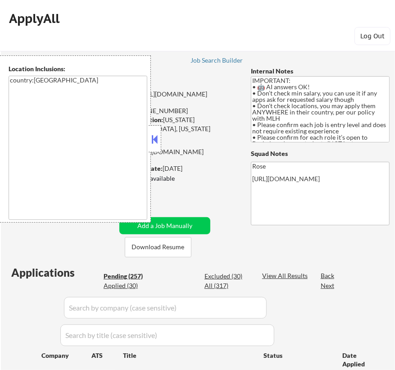
select select ""pending""
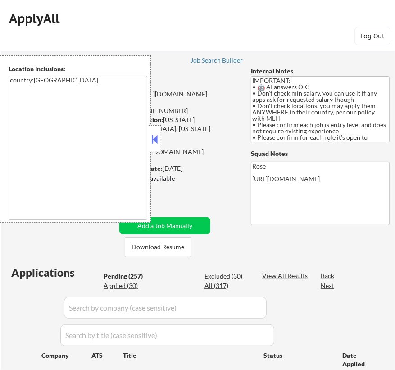
select select ""pending""
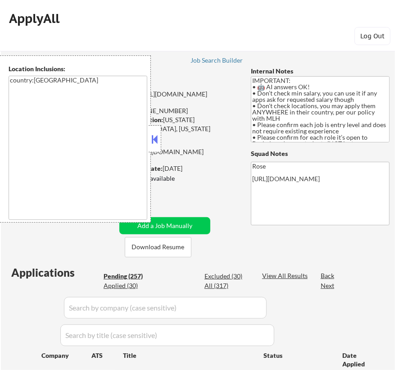
select select ""pending""
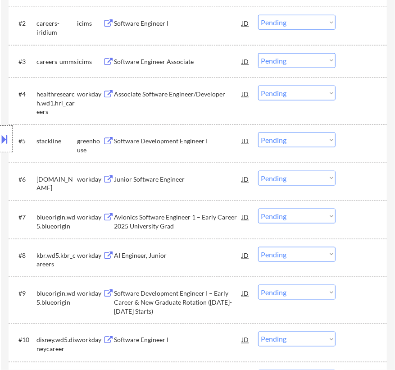
scroll to position [409, 0]
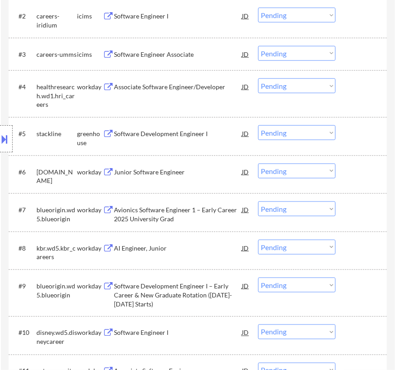
click at [184, 135] on div "Software Development Engineer I" at bounding box center [178, 133] width 128 height 9
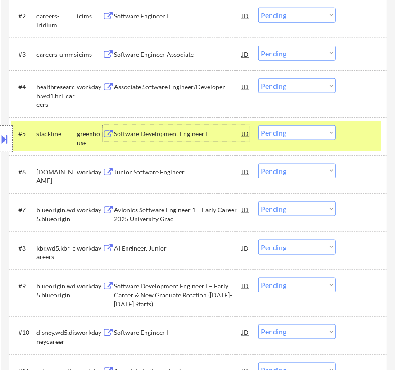
click at [302, 134] on select "Choose an option... Pending Applied Excluded (Questions) Excluded (Expired) Exc…" at bounding box center [296, 132] width 77 height 15
click at [258, 125] on select "Choose an option... Pending Applied Excluded (Questions) Excluded (Expired) Exc…" at bounding box center [296, 132] width 77 height 15
select select ""pending""
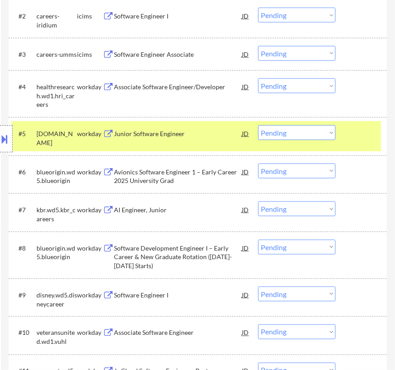
click at [349, 141] on div "#5 warnerbros.wd5.global workday Junior Software Engineer JD Choose an option..…" at bounding box center [196, 136] width 370 height 30
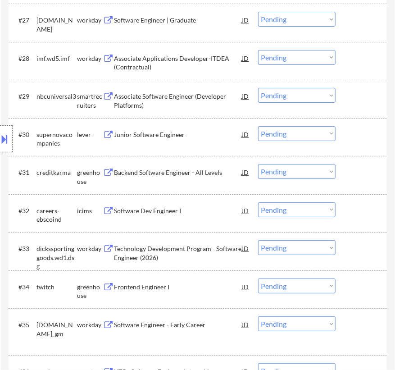
scroll to position [1433, 0]
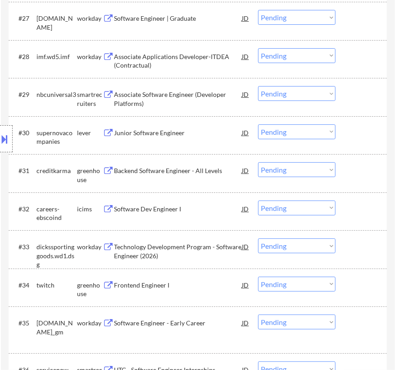
click at [173, 110] on div "#29 nbcuniversal3 smartrecruiters Associate Software Engineer (Developer Platfo…" at bounding box center [196, 97] width 370 height 30
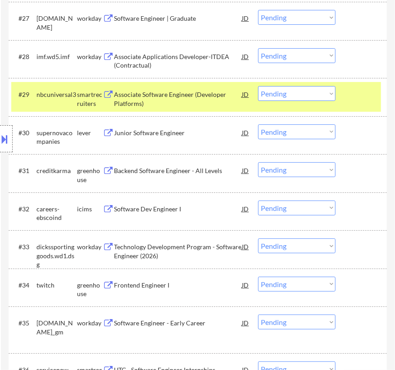
click at [186, 99] on div "Associate Software Engineer (Developer Platforms)" at bounding box center [178, 99] width 128 height 18
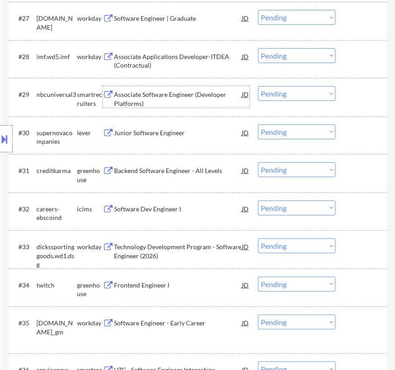
click at [286, 93] on select "Choose an option... Pending Applied Excluded (Questions) Excluded (Expired) Exc…" at bounding box center [296, 93] width 77 height 15
click at [258, 86] on select "Choose an option... Pending Applied Excluded (Questions) Excluded (Expired) Exc…" at bounding box center [296, 93] width 77 height 15
select select ""pending""
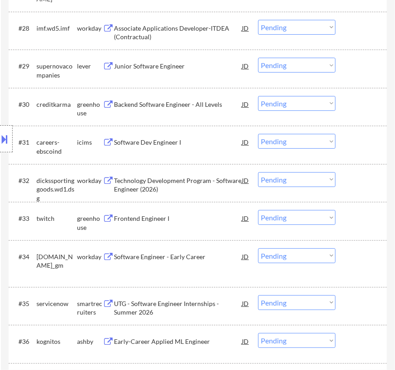
scroll to position [1474, 0]
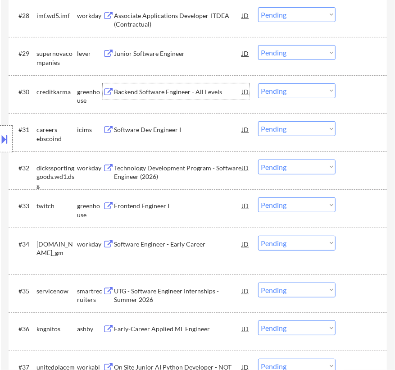
click at [162, 93] on div "Backend Software Engineer - All Levels" at bounding box center [178, 91] width 128 height 9
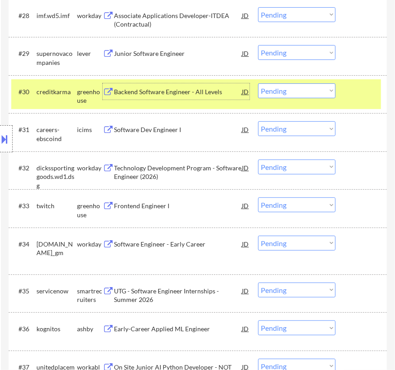
click at [303, 93] on select "Choose an option... Pending Applied Excluded (Questions) Excluded (Expired) Exc…" at bounding box center [296, 90] width 77 height 15
click at [258, 83] on select "Choose an option... Pending Applied Excluded (Questions) Excluded (Expired) Exc…" at bounding box center [296, 90] width 77 height 15
select select ""pending""
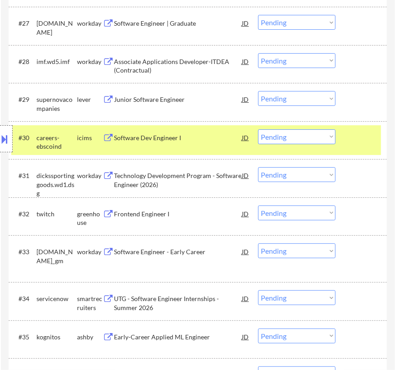
scroll to position [1433, 0]
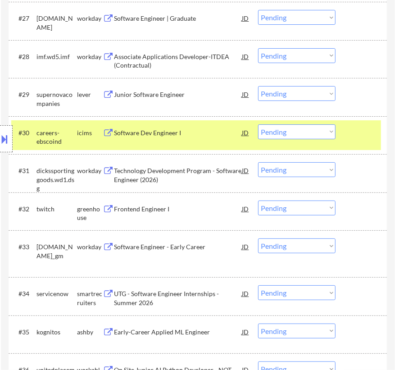
click at [350, 137] on div at bounding box center [362, 132] width 27 height 16
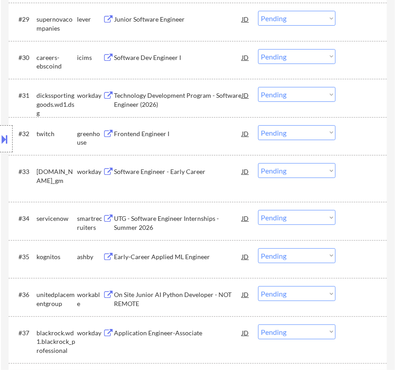
scroll to position [1515, 0]
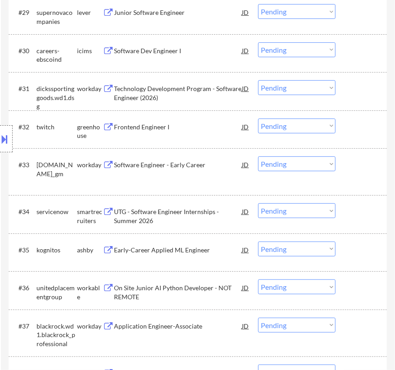
click at [172, 127] on div "Frontend Engineer I" at bounding box center [178, 127] width 128 height 9
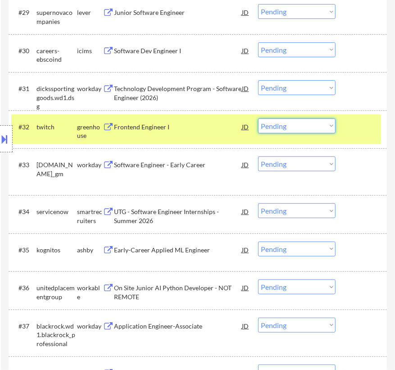
click at [309, 124] on select "Choose an option... Pending Applied Excluded (Questions) Excluded (Expired) Exc…" at bounding box center [296, 125] width 77 height 15
click at [258, 118] on select "Choose an option... Pending Applied Excluded (Questions) Excluded (Expired) Exc…" at bounding box center [296, 125] width 77 height 15
select select ""pending""
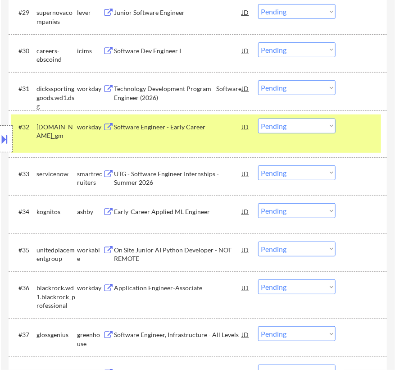
click at [357, 124] on div at bounding box center [362, 126] width 27 height 16
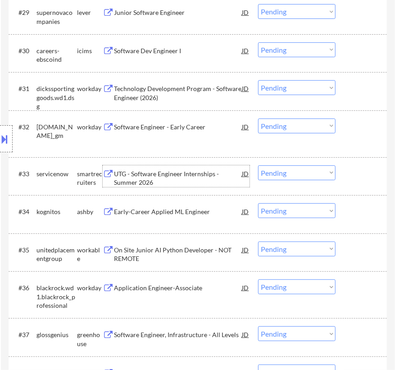
click at [196, 182] on div "UTG - Software Engineer Internships - Summer 2026" at bounding box center [178, 178] width 128 height 18
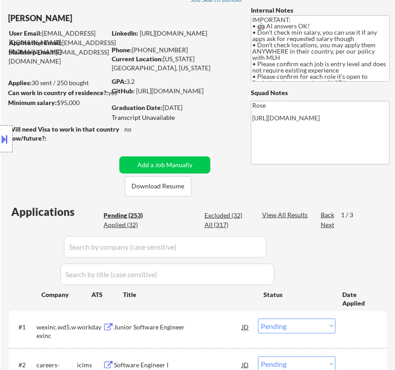
scroll to position [41, 0]
